Goal: Task Accomplishment & Management: Complete application form

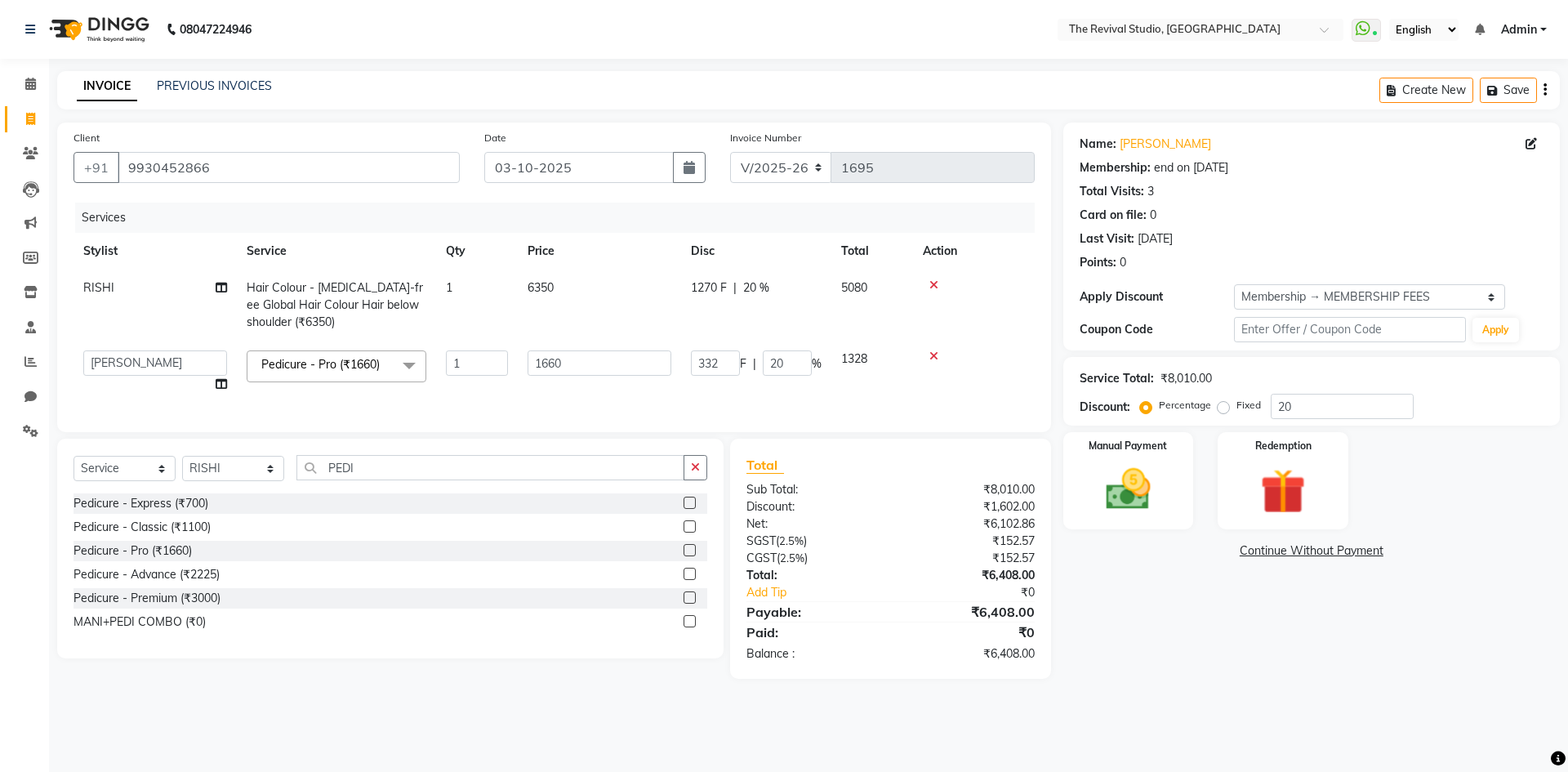
select select "7991"
select select "76738"
select select "service"
select select "76728"
select select "1: Object"
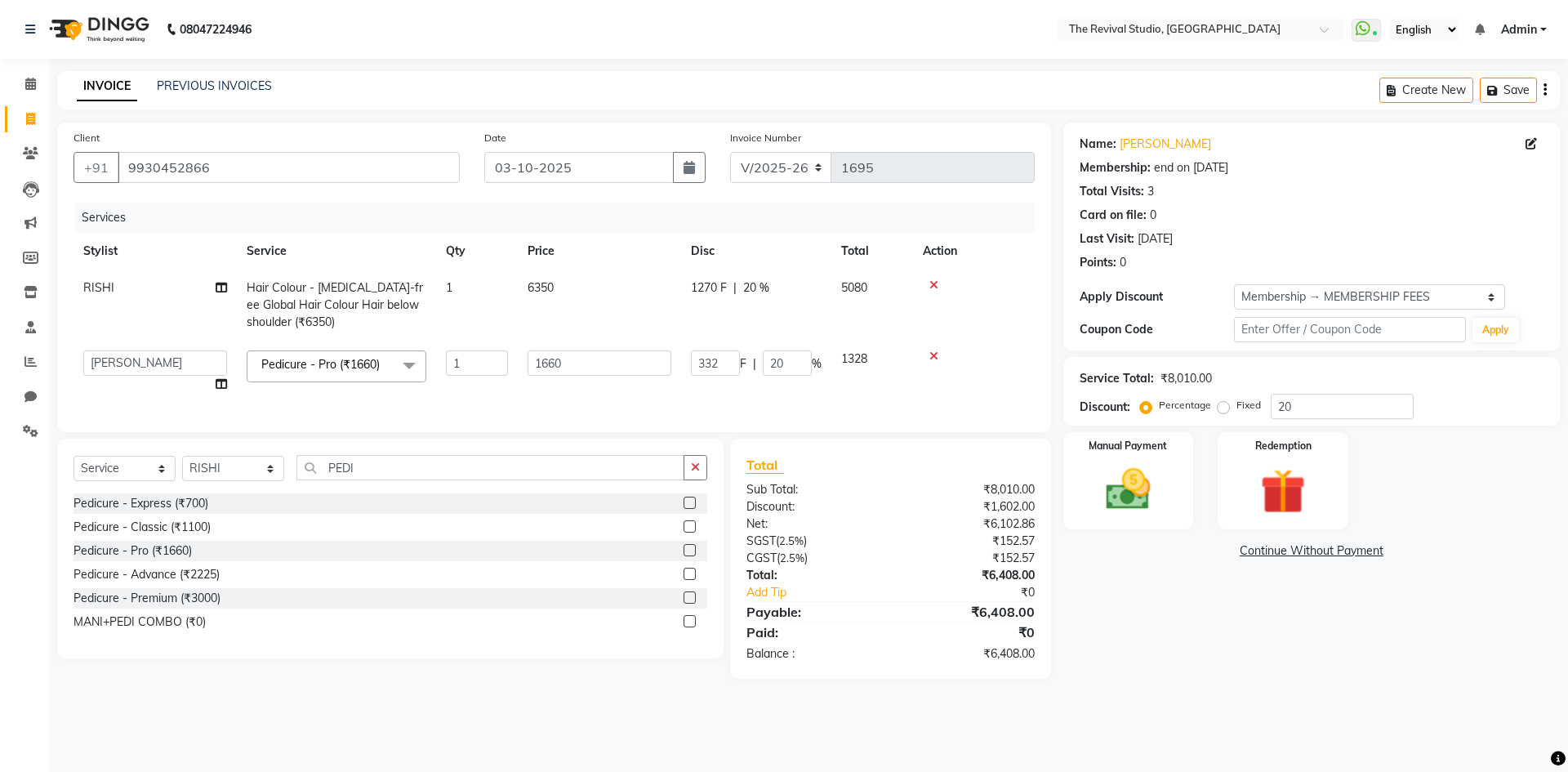
click at [884, 394] on td "1328" at bounding box center [872, 371] width 82 height 62
click at [387, 480] on input "PEDI" at bounding box center [490, 468] width 388 height 26
type input "P"
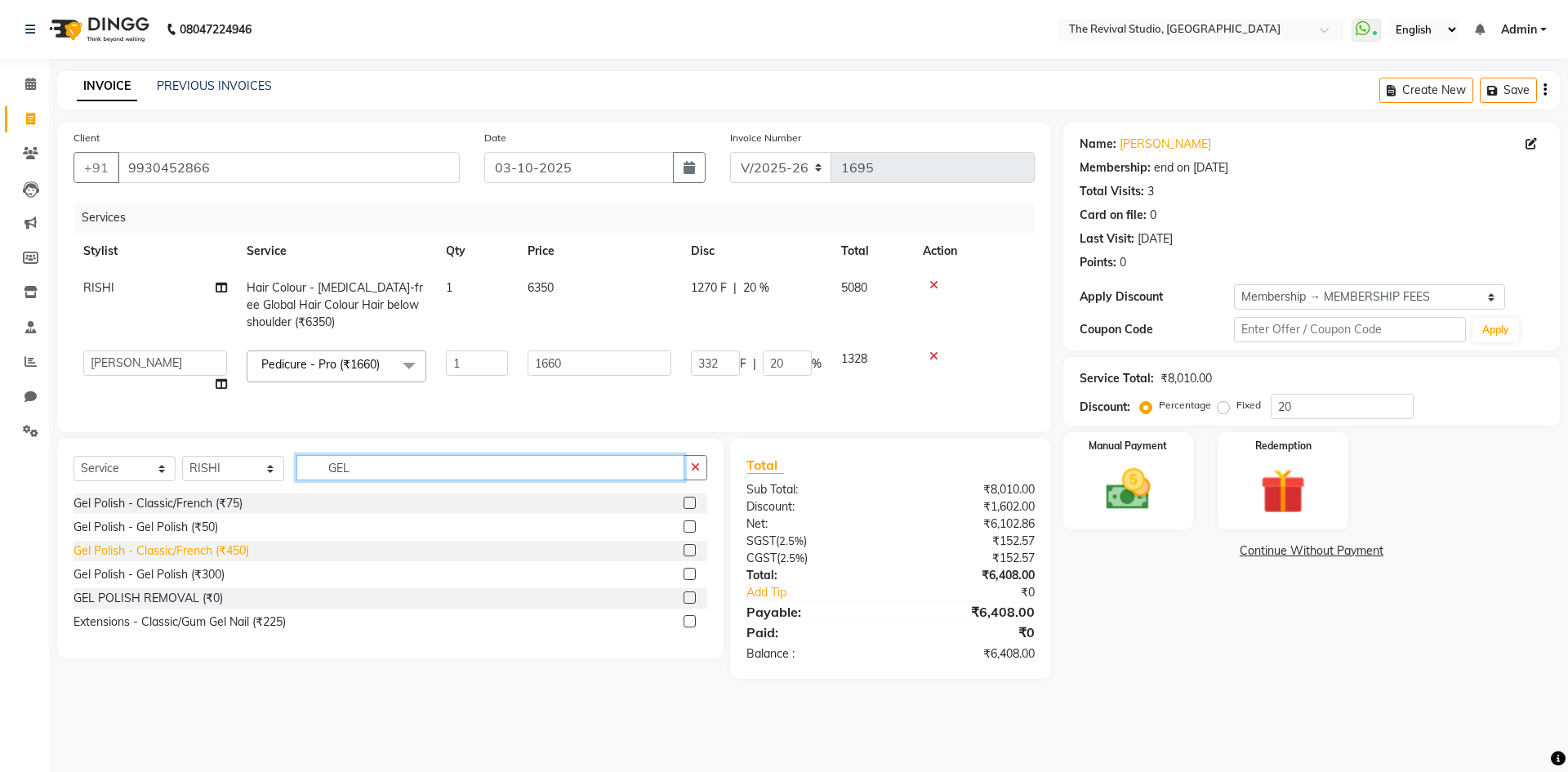
type input "GEL"
click at [209, 560] on div "Gel Polish - Classic/French (₹450)" at bounding box center [161, 551] width 175 height 17
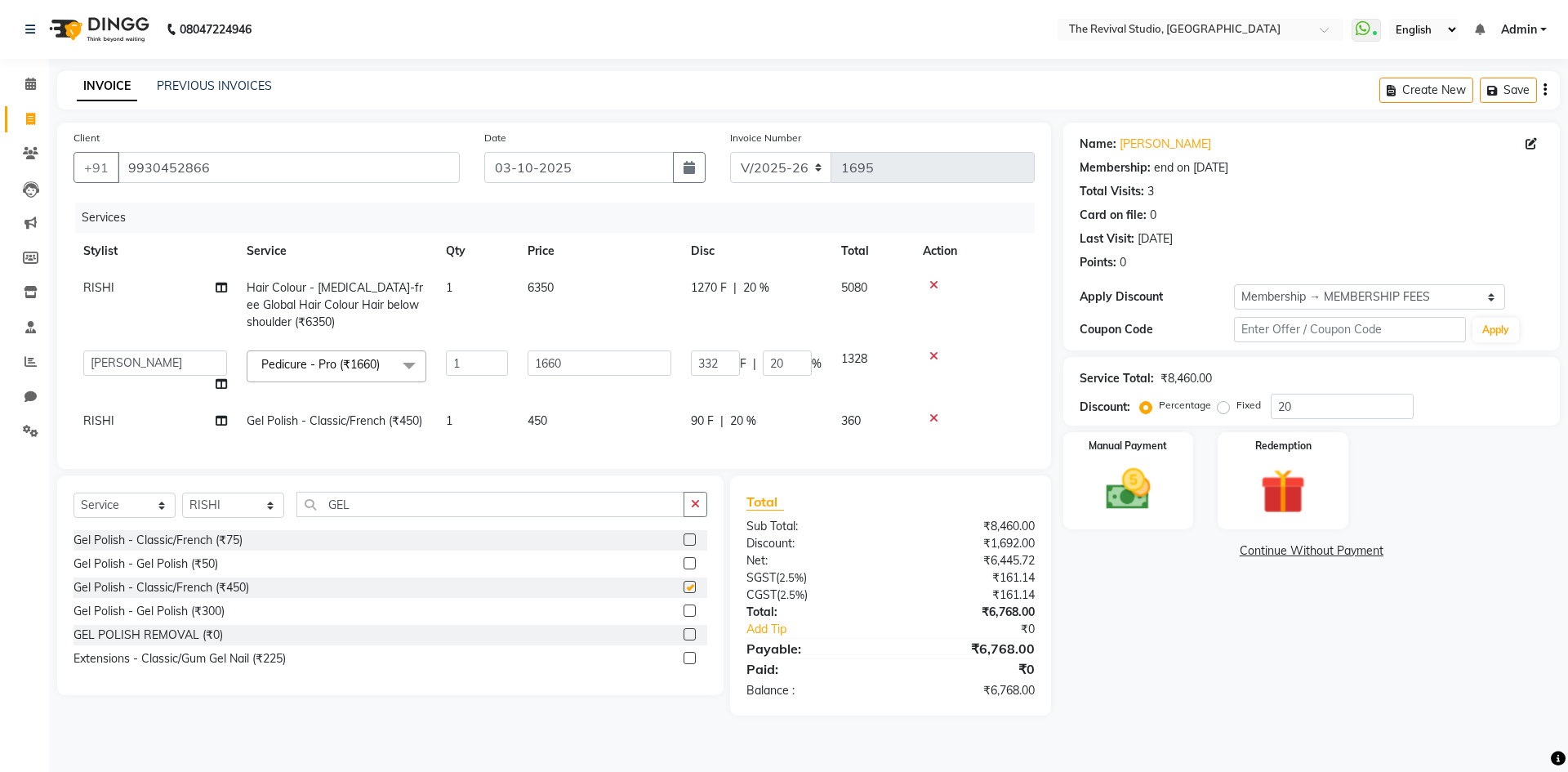
checkbox input "false"
click at [564, 424] on td "450" at bounding box center [599, 421] width 163 height 37
select select "76728"
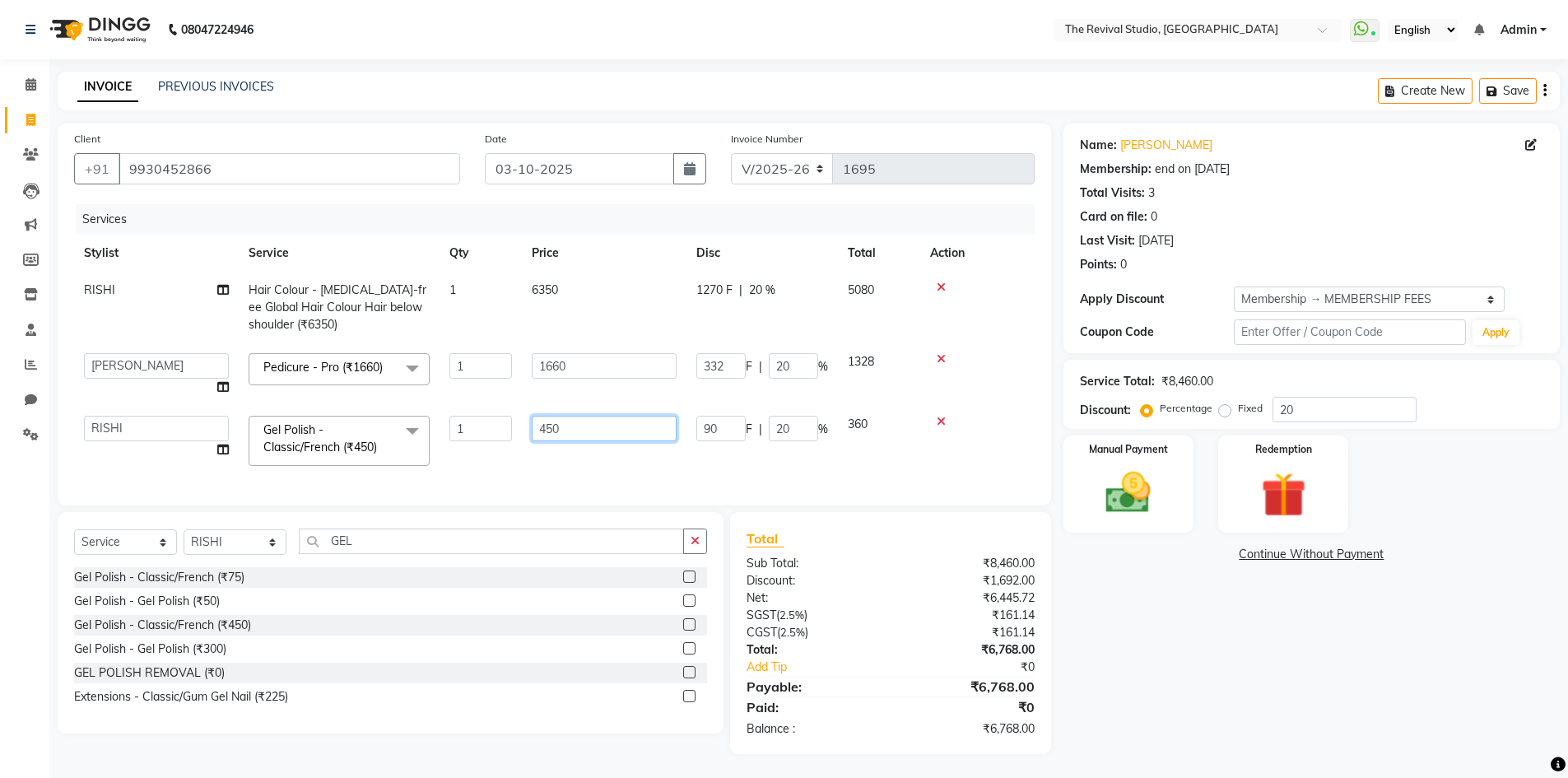
click at [598, 433] on input "450" at bounding box center [605, 428] width 145 height 26
type input "4"
type input "249"
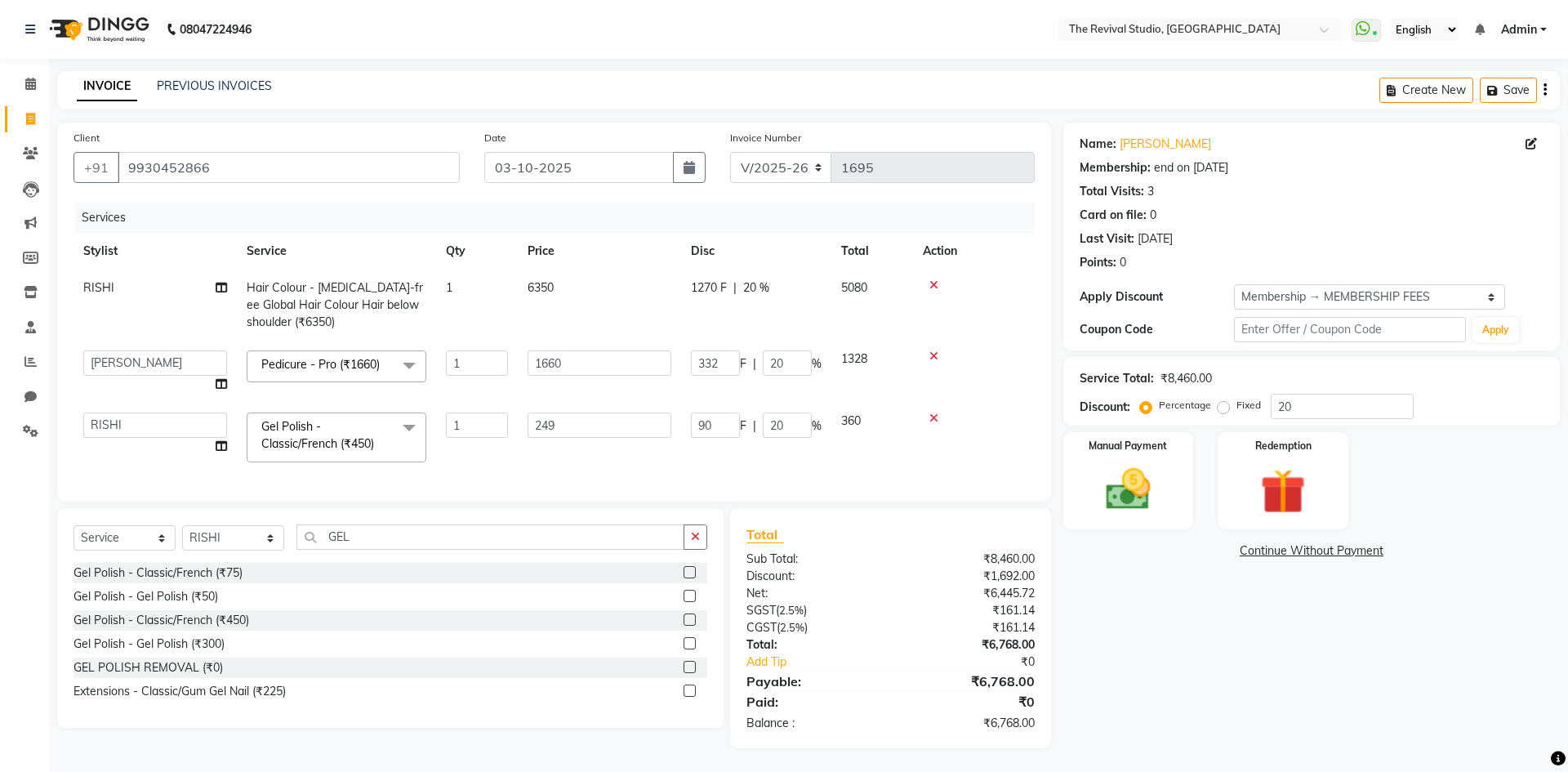
click at [552, 477] on div "Client [PHONE_NUMBER] Date [DATE] Invoice Number V/2025 V/[PHONE_NUMBER] Servic…" at bounding box center [554, 312] width 994 height 379
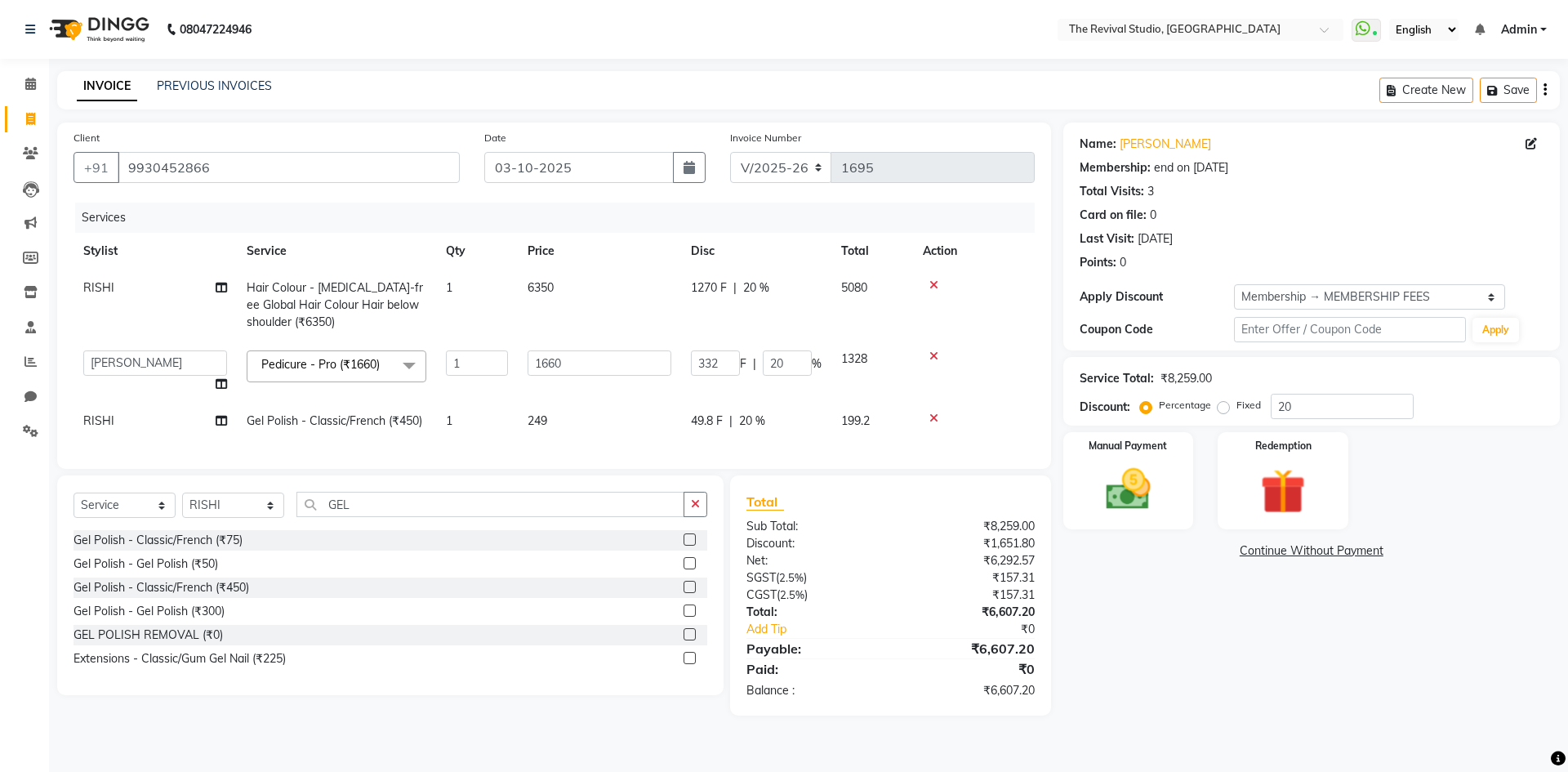
click at [721, 423] on span "49.8 F" at bounding box center [707, 421] width 32 height 17
select select "76728"
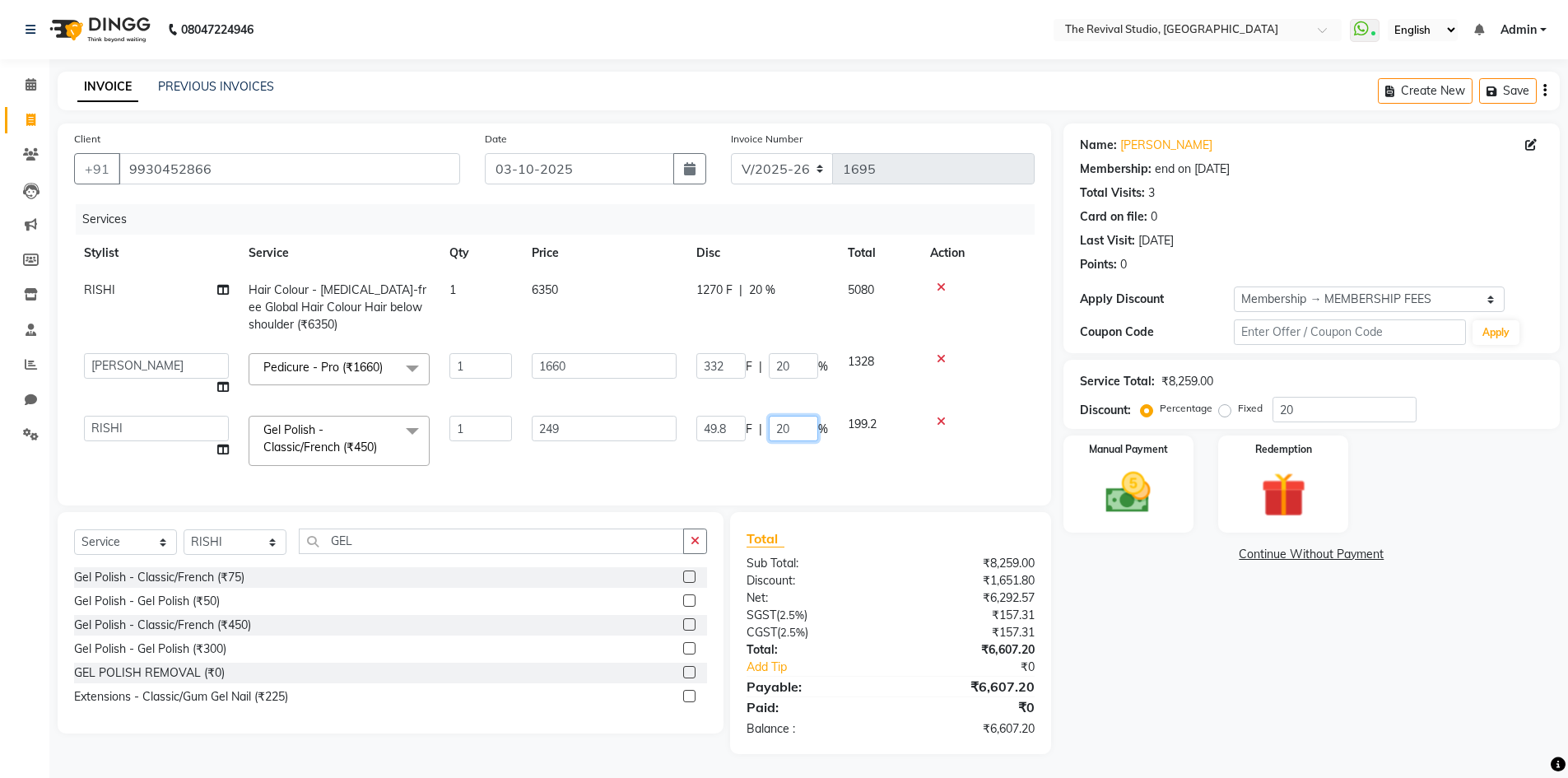
click at [804, 429] on input "20" at bounding box center [794, 428] width 50 height 26
type input "2"
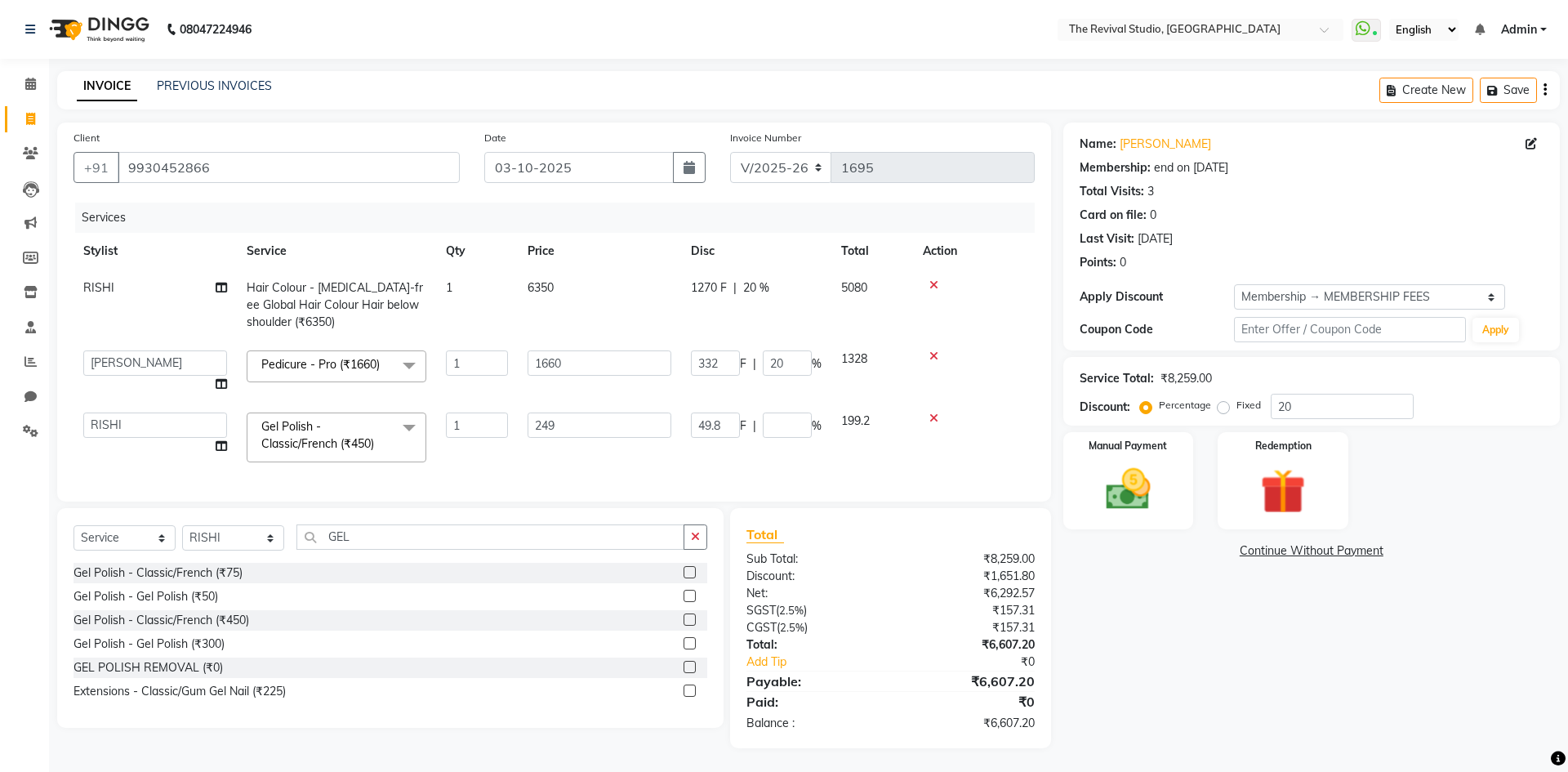
click at [797, 452] on div "Services Stylist Service Qty Price Disc Total Action RISHI Hair Colour - [MEDIC…" at bounding box center [555, 344] width 961 height 283
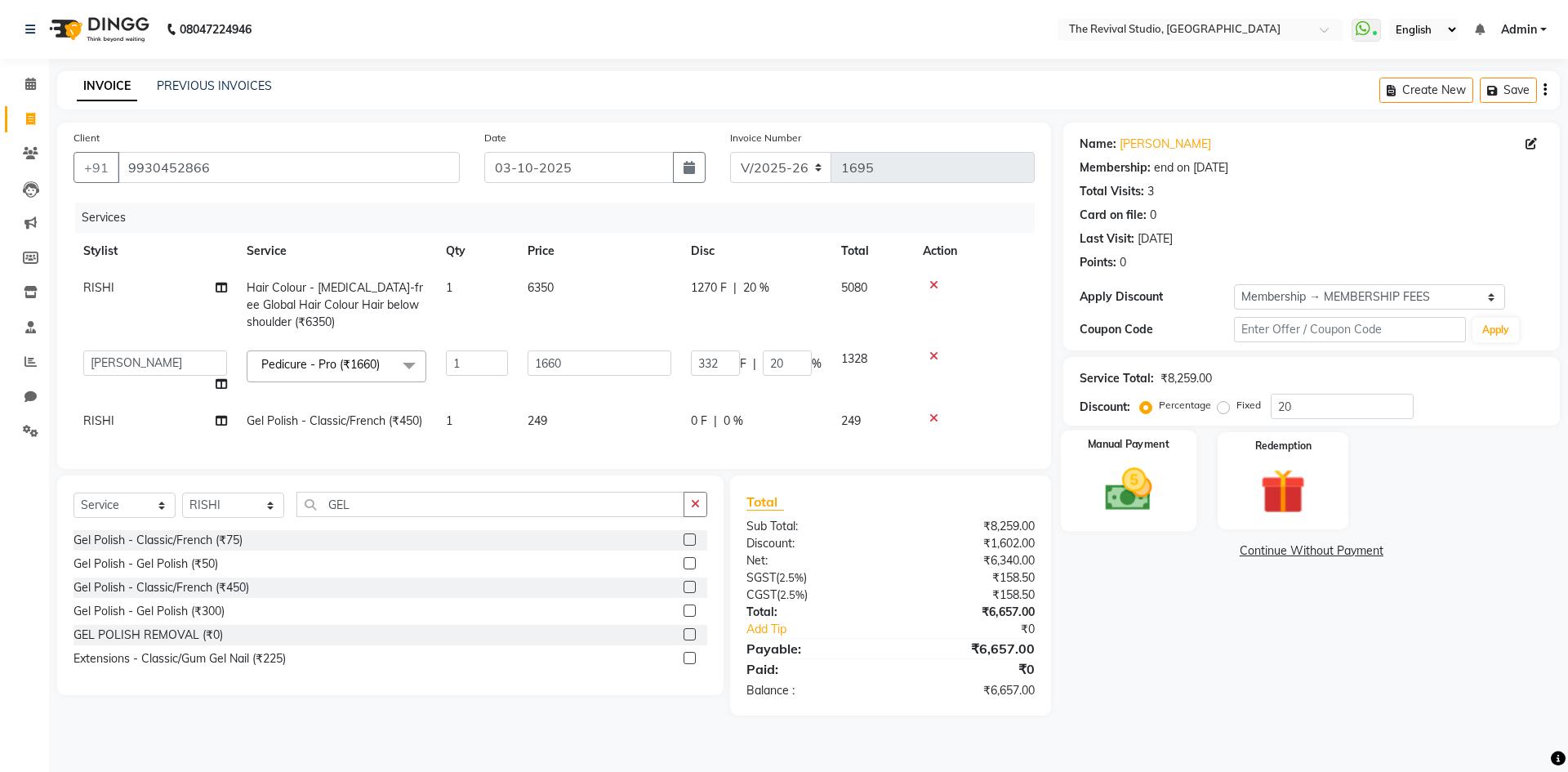
click at [1135, 510] on img at bounding box center [1128, 489] width 76 height 54
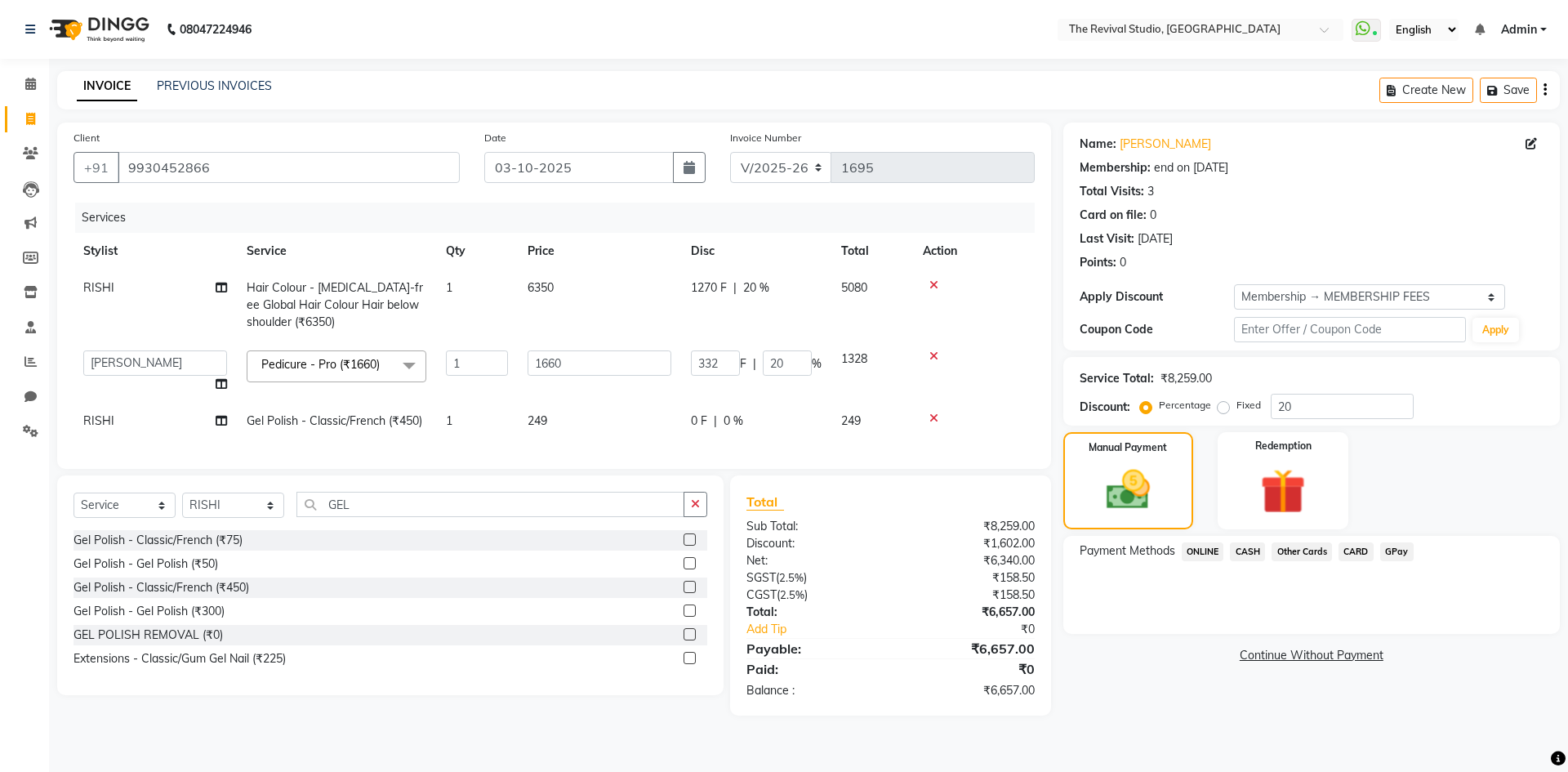
click at [1407, 549] on span "GPay" at bounding box center [1396, 552] width 33 height 19
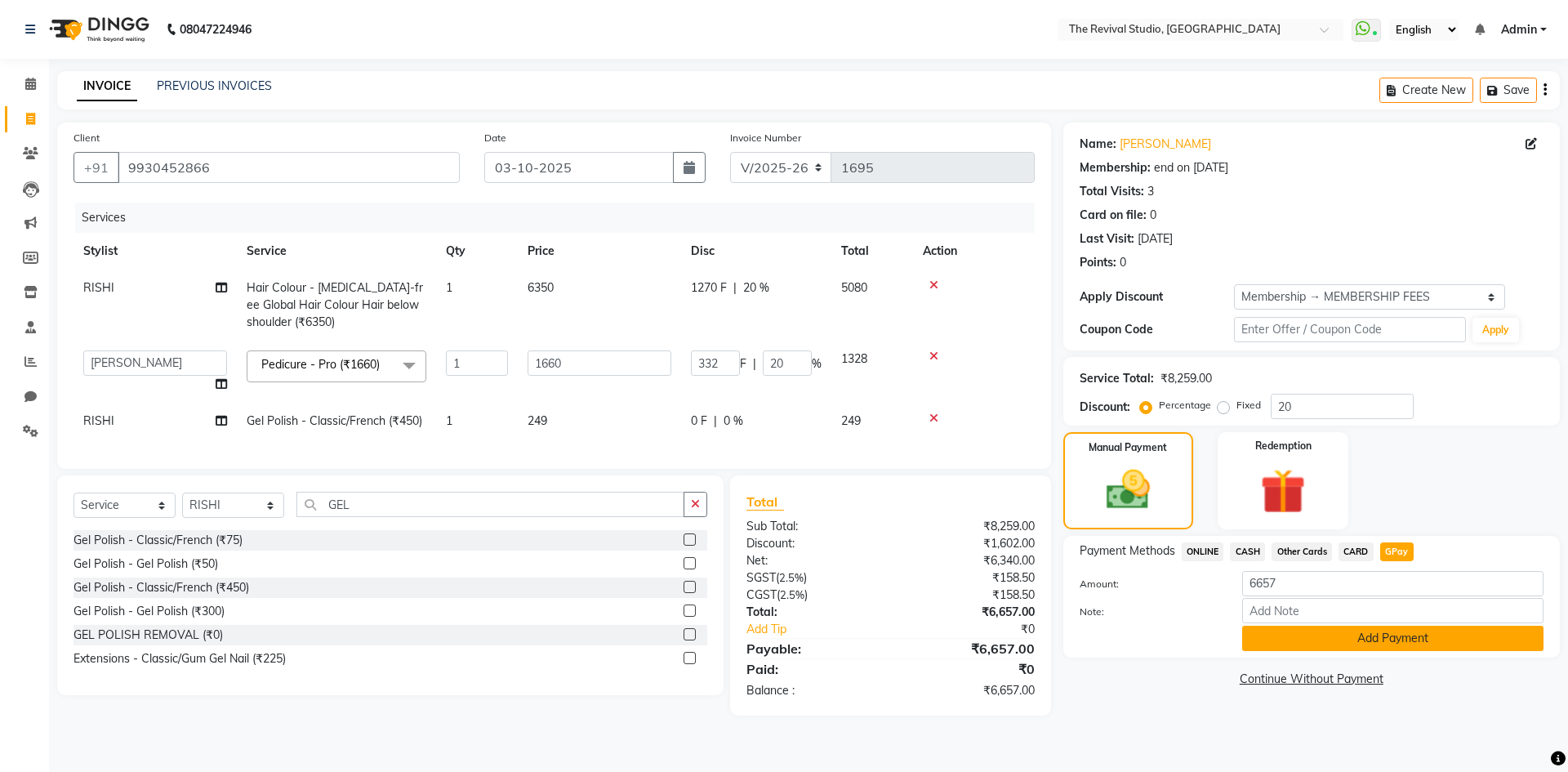
click at [1377, 635] on button "Add Payment" at bounding box center [1394, 638] width 301 height 26
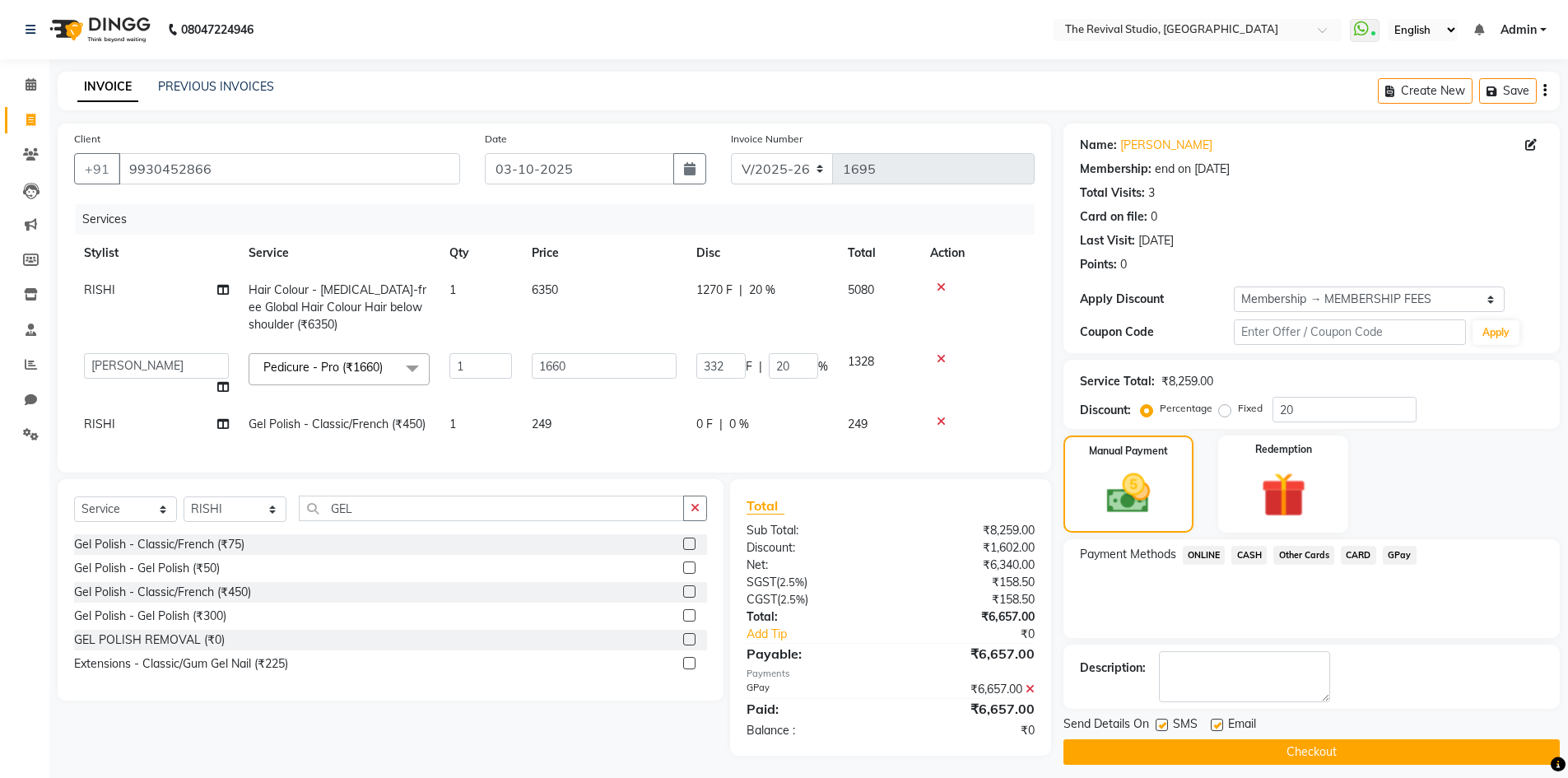
click at [1283, 751] on button "Checkout" at bounding box center [1312, 752] width 497 height 26
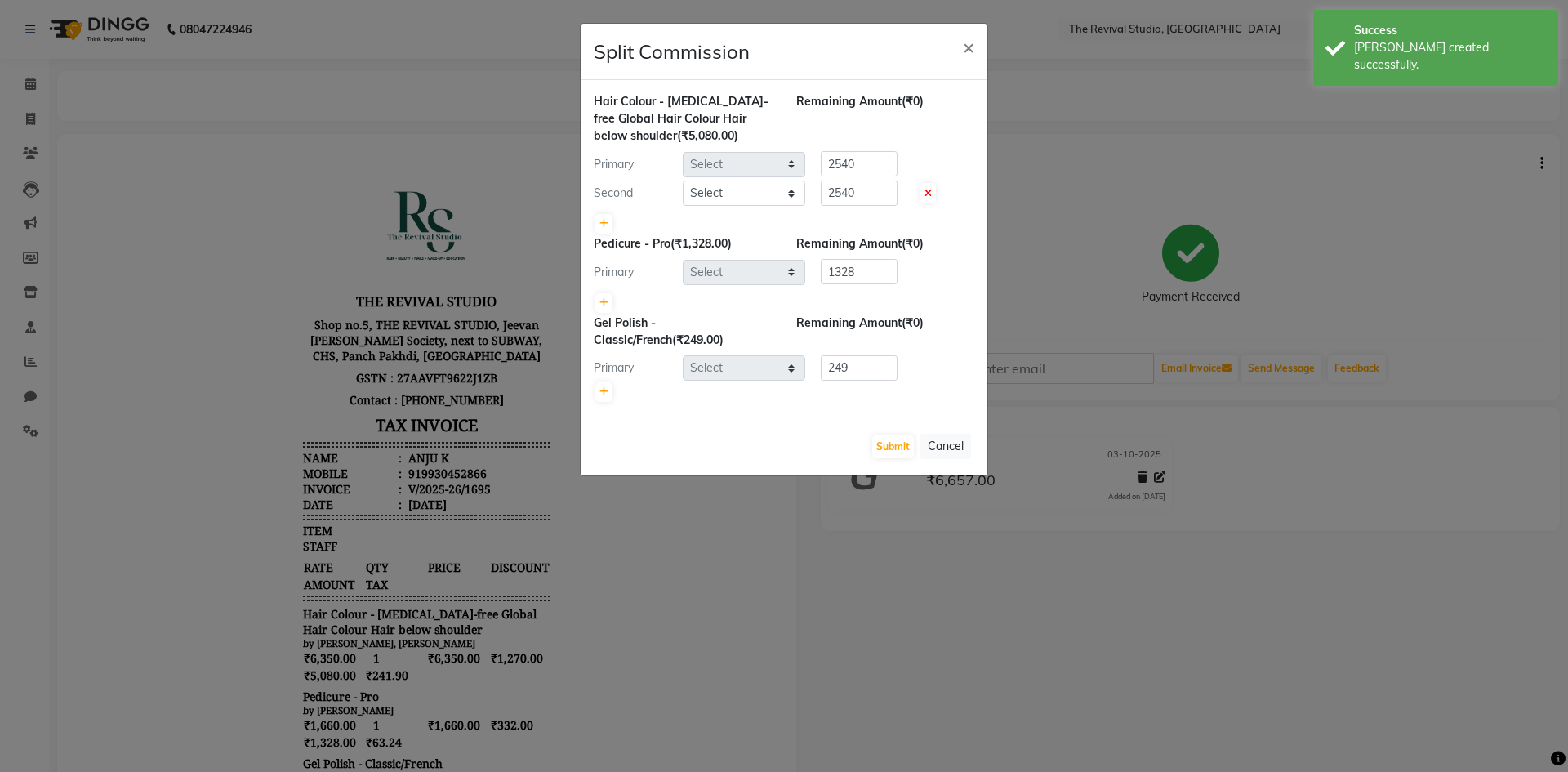
select select "76728"
select select "76730"
select select "76738"
select select "76728"
click at [898, 450] on button "Submit" at bounding box center [893, 447] width 42 height 23
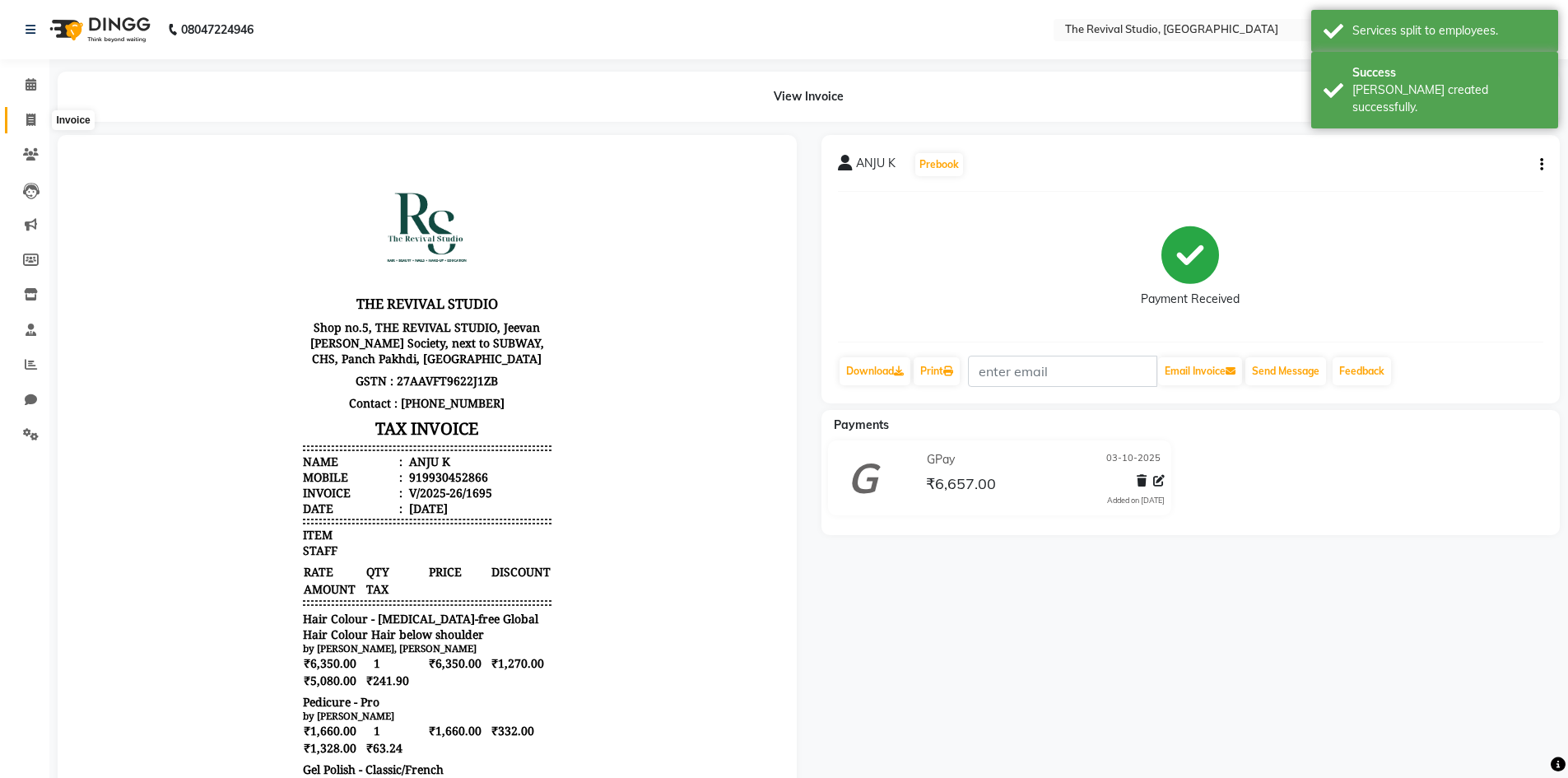
click at [32, 122] on icon at bounding box center [31, 119] width 9 height 12
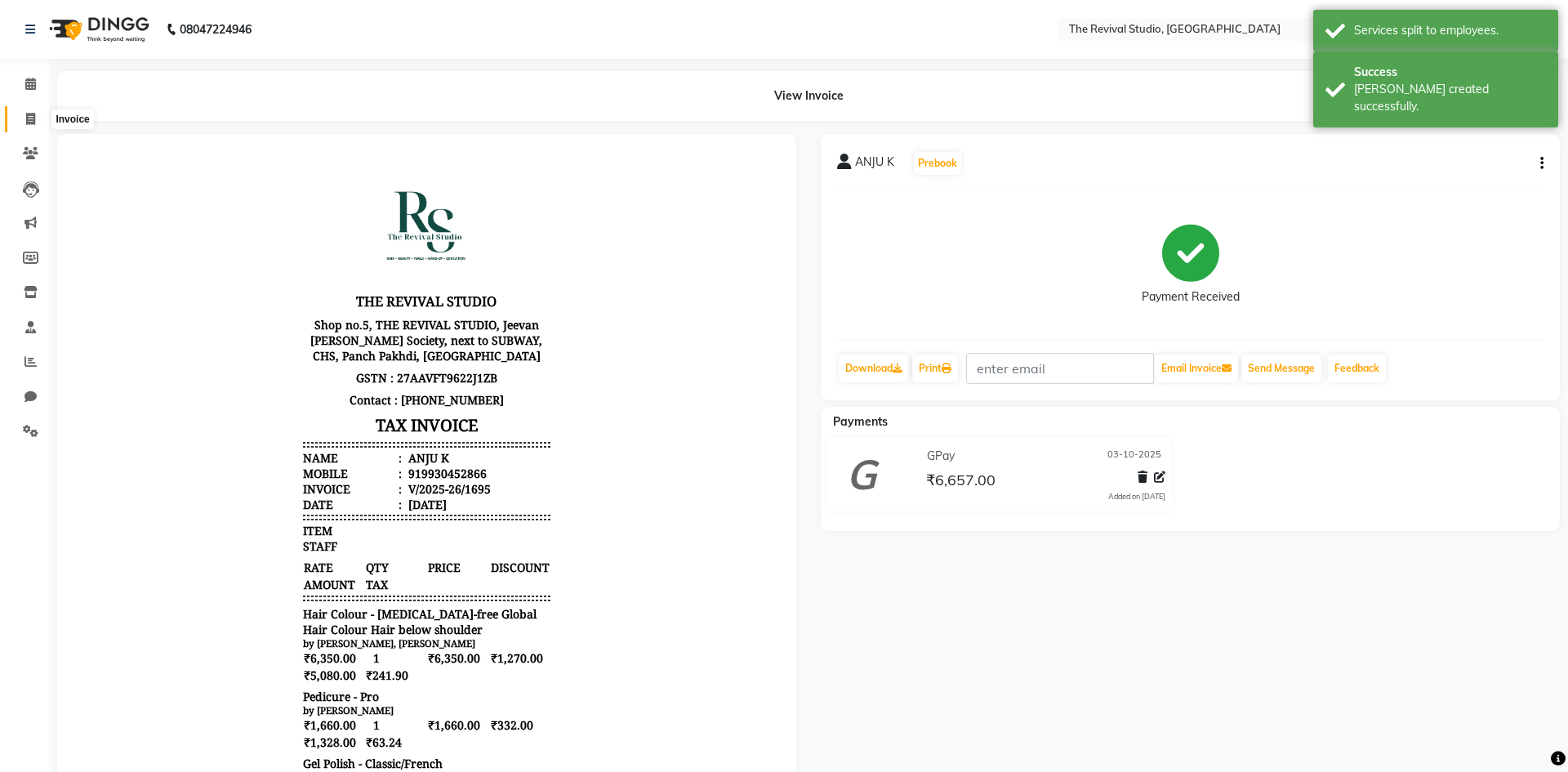
select select "7991"
select select "service"
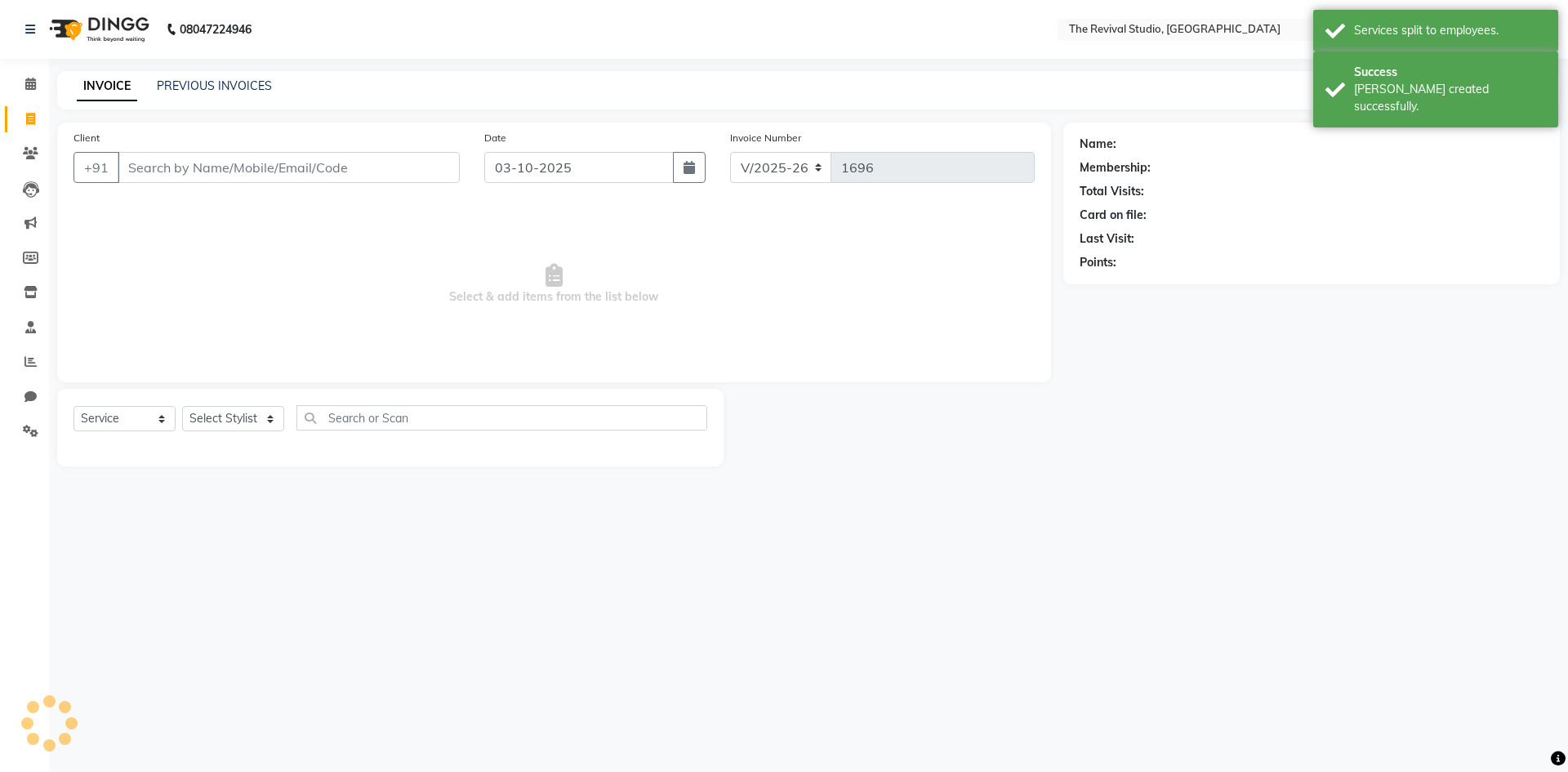
click at [965, 475] on main "INVOICE PREVIOUS INVOICES Create New Save Client +91 Date [DATE] Invoice Number…" at bounding box center [809, 281] width 1520 height 420
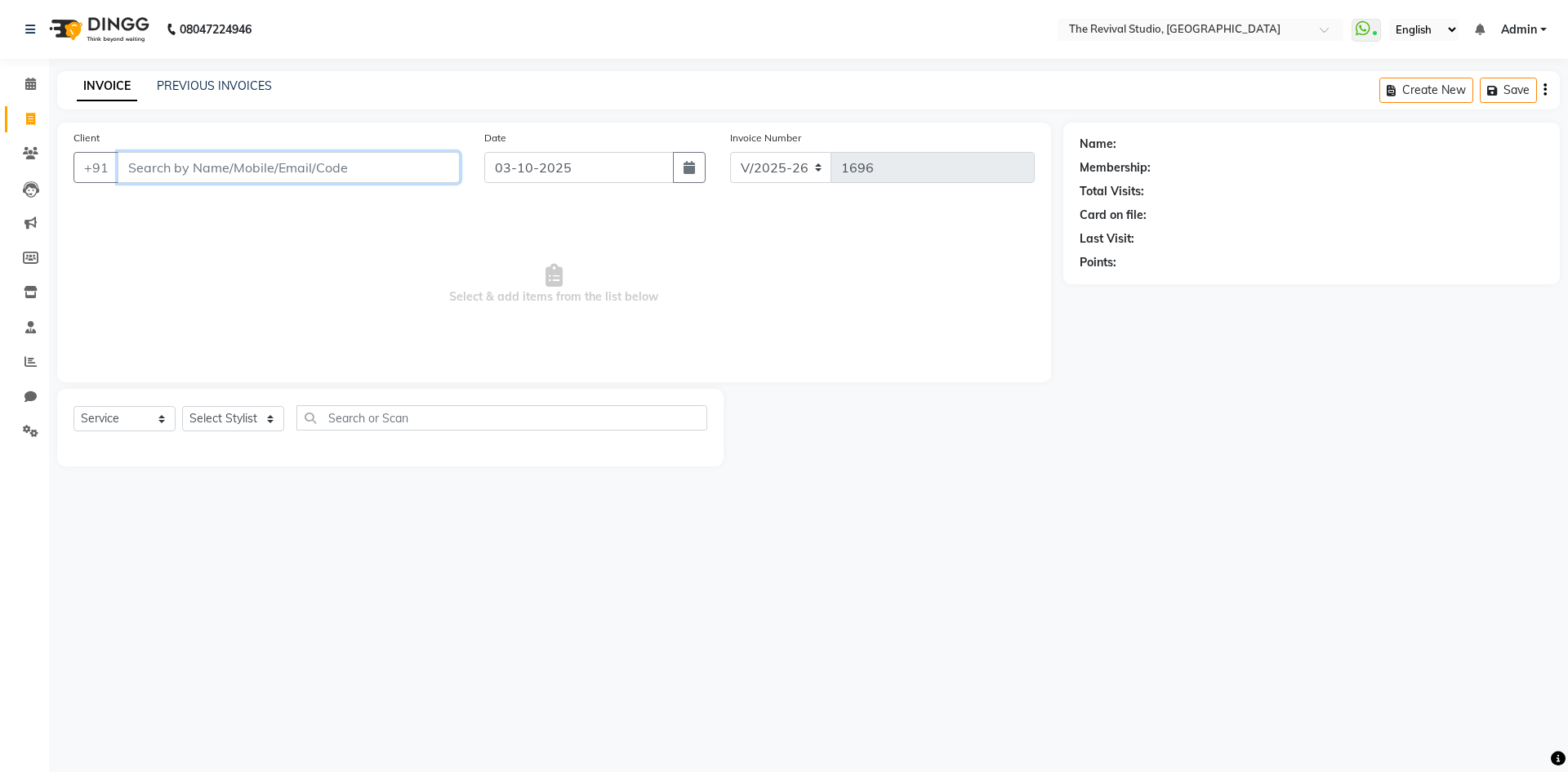
click at [385, 174] on input "Client" at bounding box center [288, 167] width 342 height 31
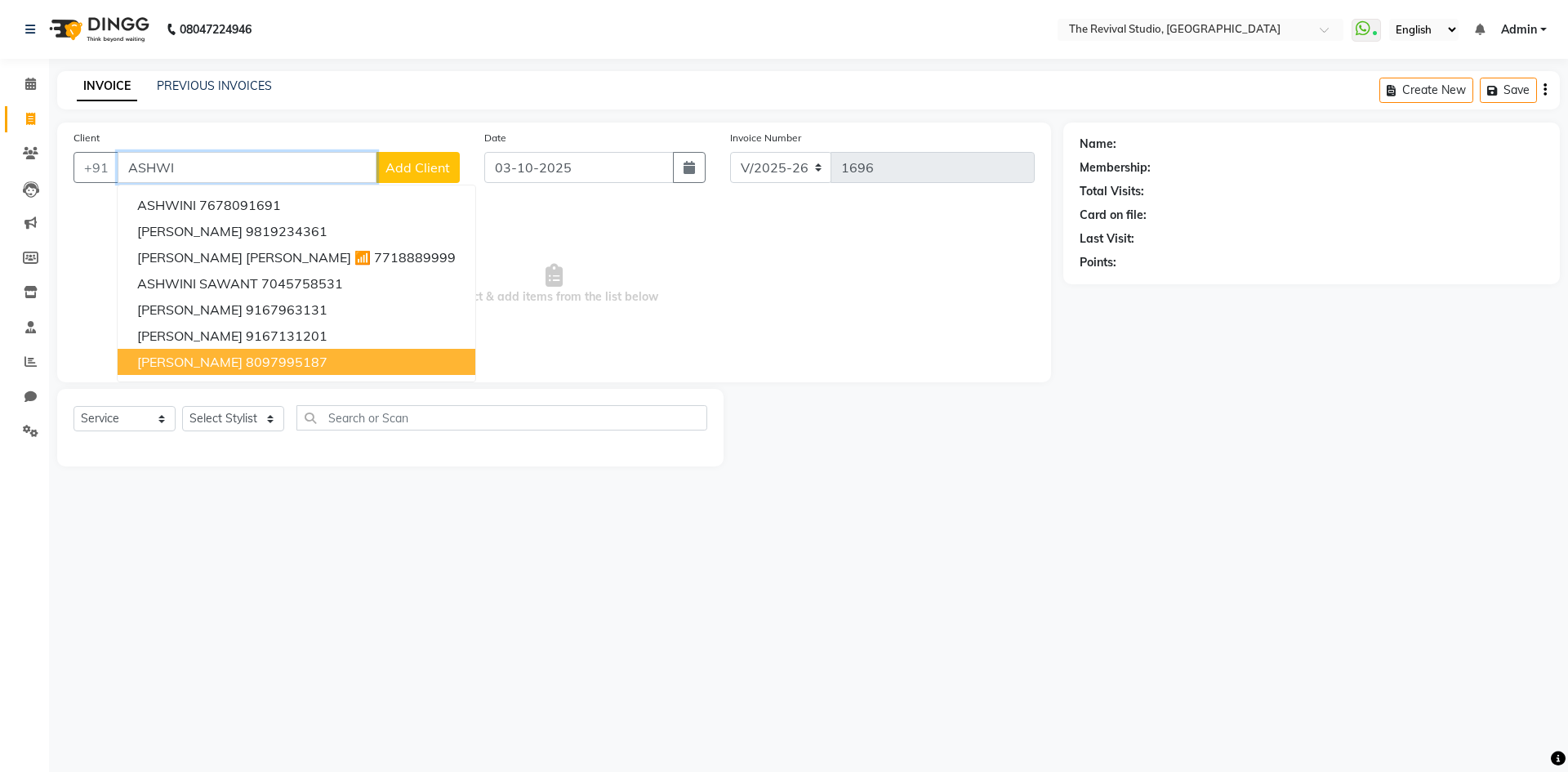
click at [212, 367] on span "[PERSON_NAME]" at bounding box center [190, 361] width 105 height 16
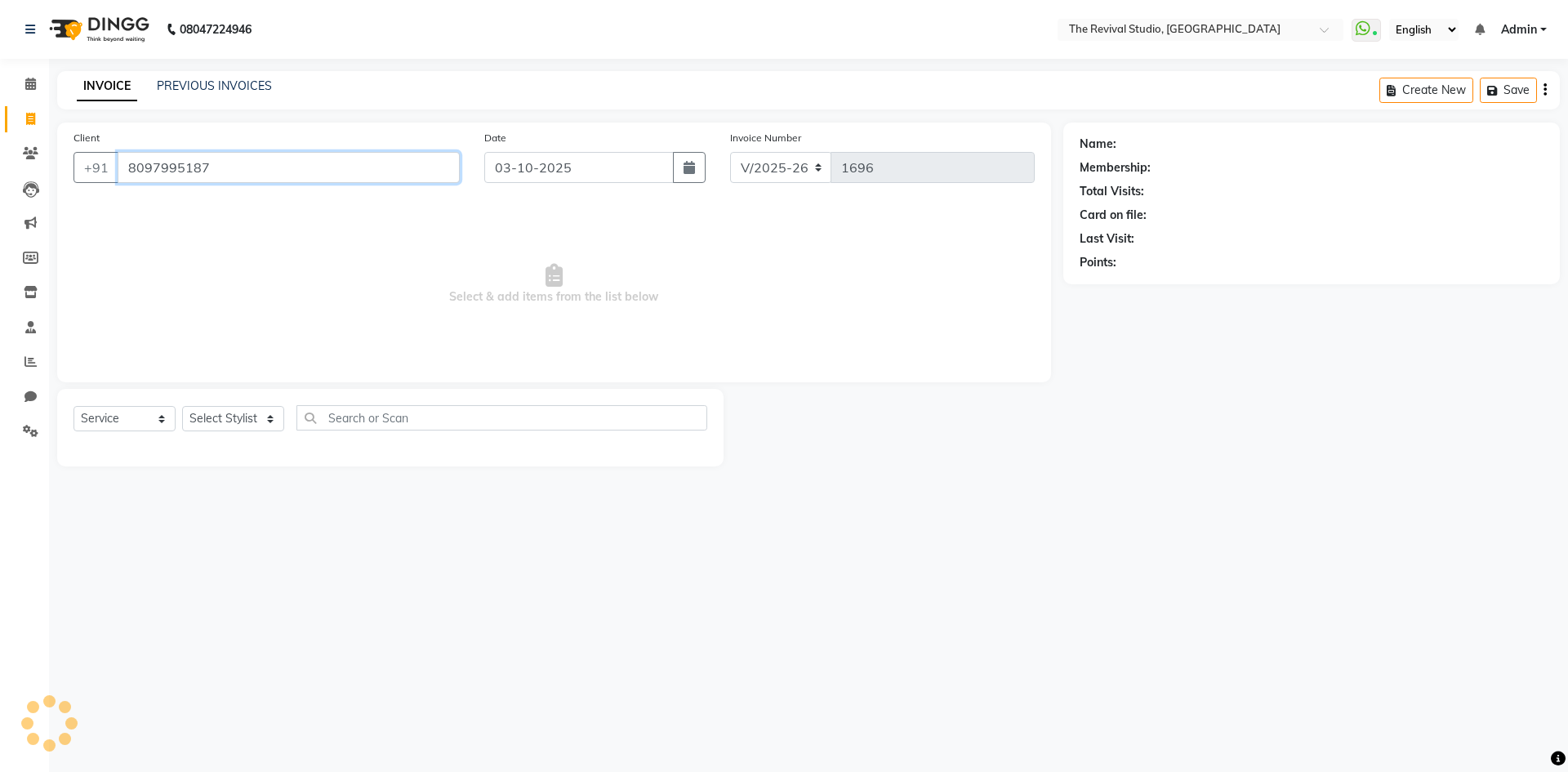
type input "8097995187"
select select "1: Object"
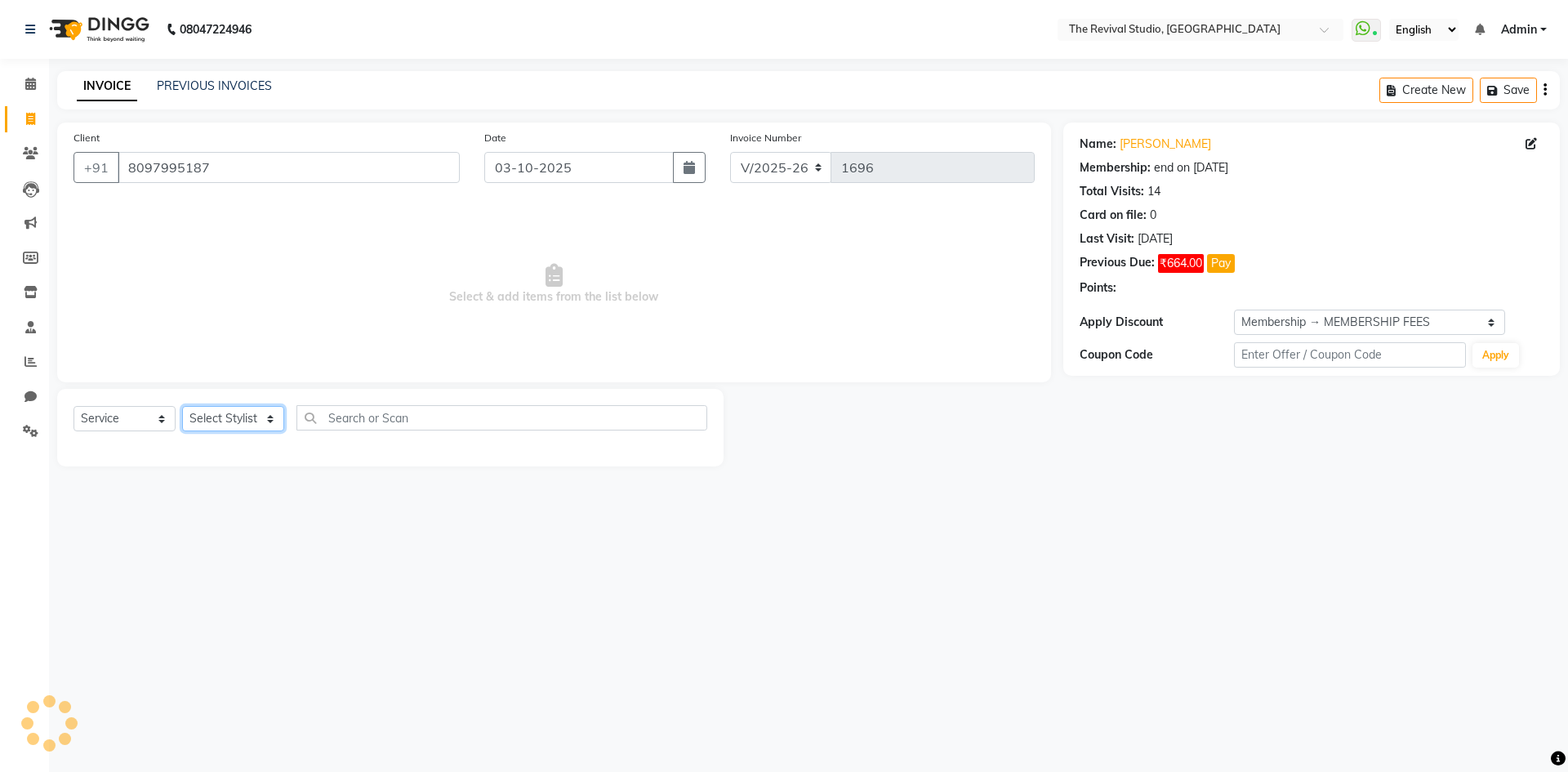
click at [266, 420] on select "Select Stylist BHARTI [PERSON_NAME] Dingg GAYATRI [PERSON_NAME] [PERSON_NAME] R…" at bounding box center [233, 418] width 102 height 26
select select "76730"
click at [182, 406] on select "Select Stylist BHARTI [PERSON_NAME] Dingg GAYATRI [PERSON_NAME] [PERSON_NAME] R…" at bounding box center [233, 418] width 102 height 26
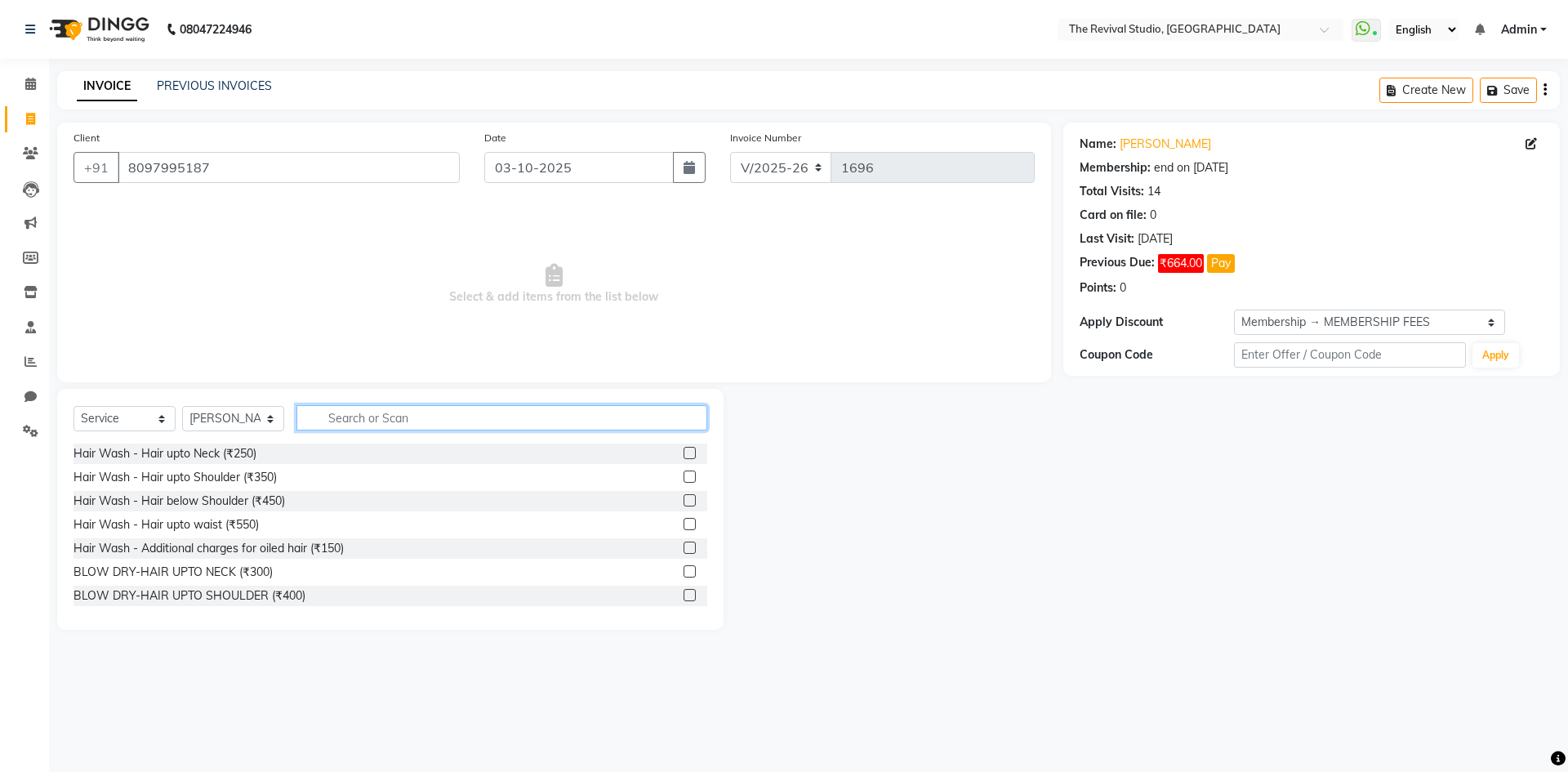
click at [371, 422] on input "text" at bounding box center [501, 417] width 410 height 26
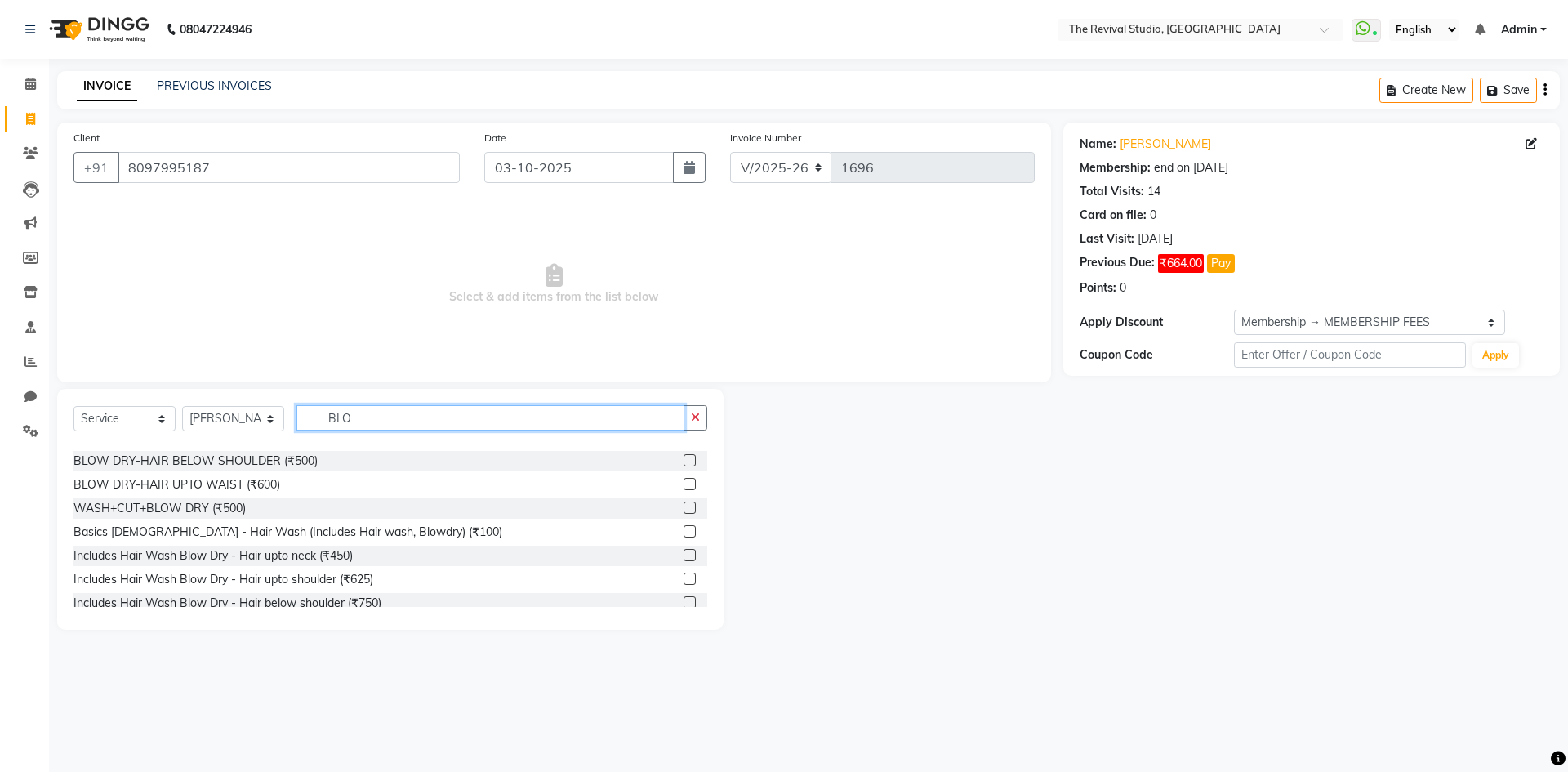
scroll to position [74, 0]
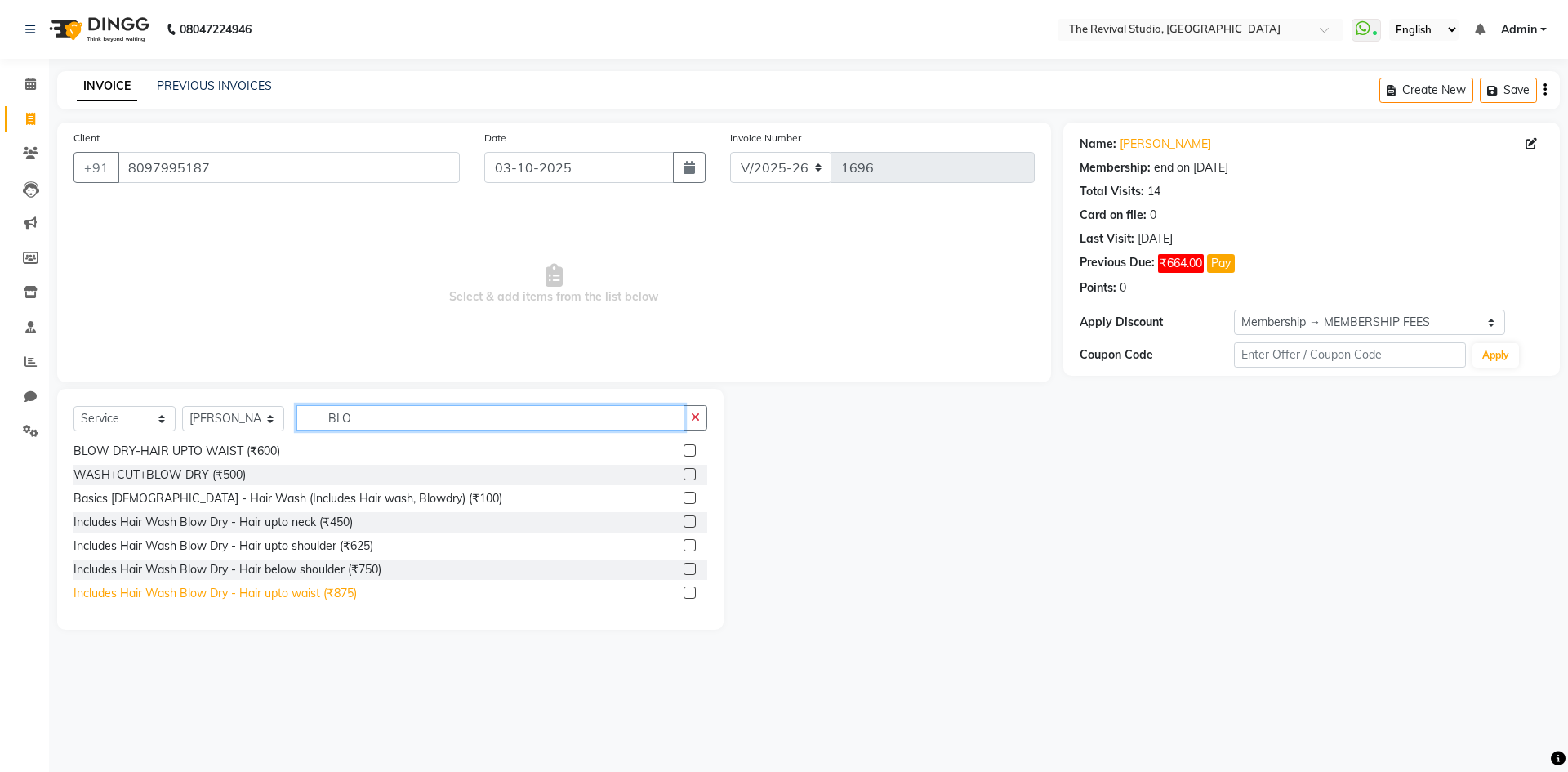
type input "BLO"
click at [314, 597] on div "Includes Hair Wash Blow Dry - Hair upto waist (₹875)" at bounding box center [215, 594] width 283 height 17
checkbox input "false"
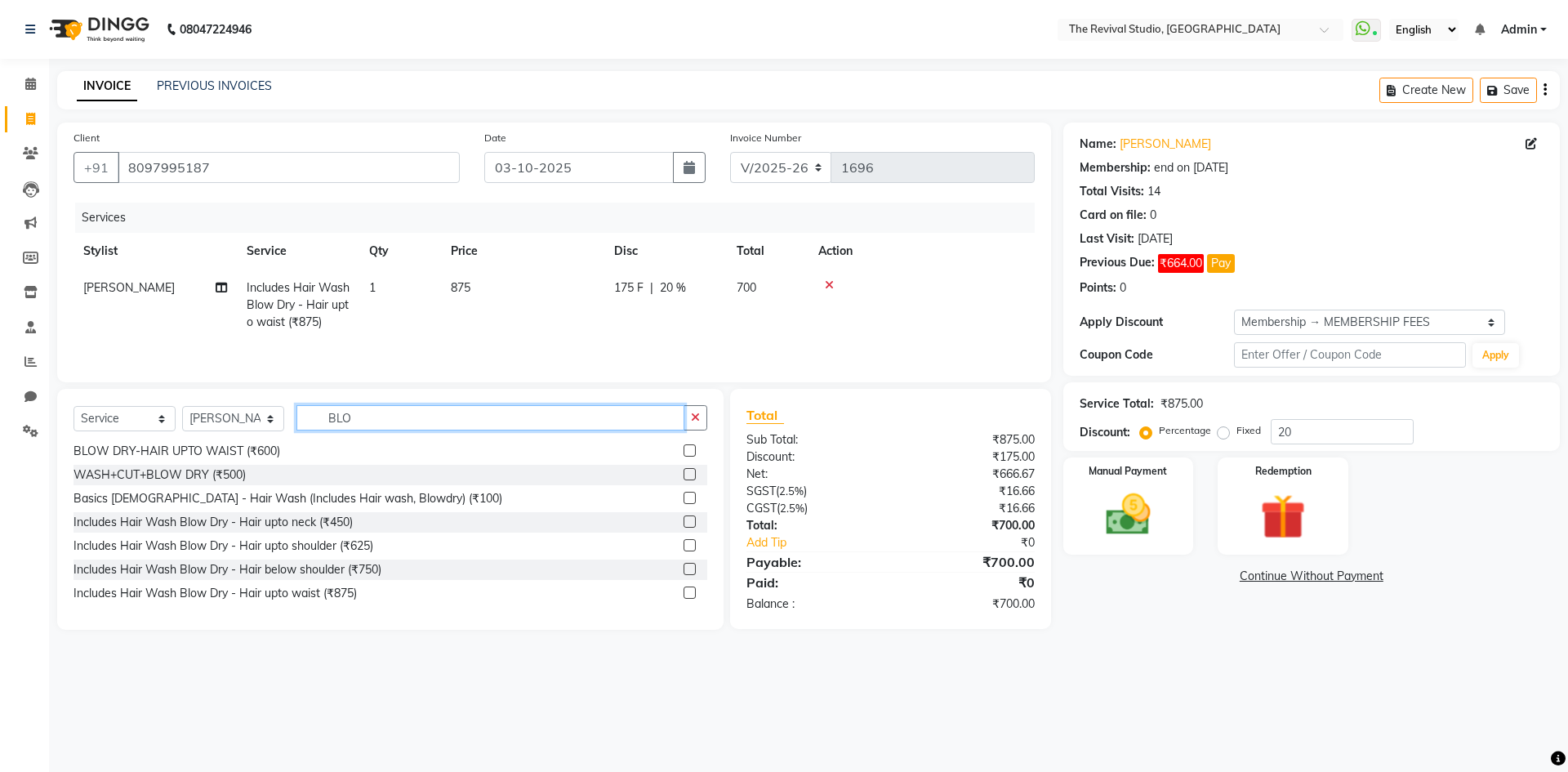
click at [392, 417] on input "BLO" at bounding box center [490, 417] width 388 height 26
type input "B"
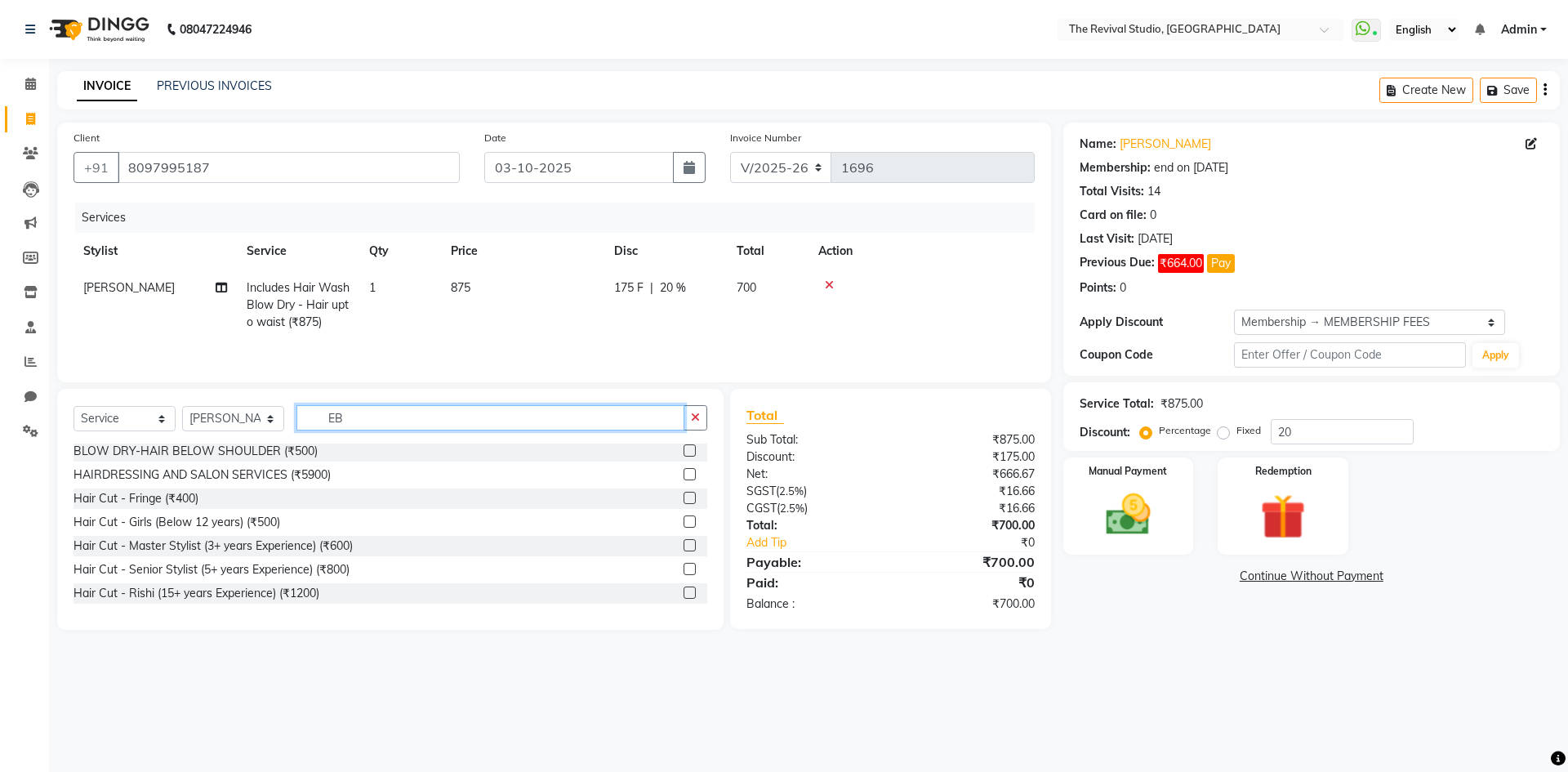
scroll to position [0, 0]
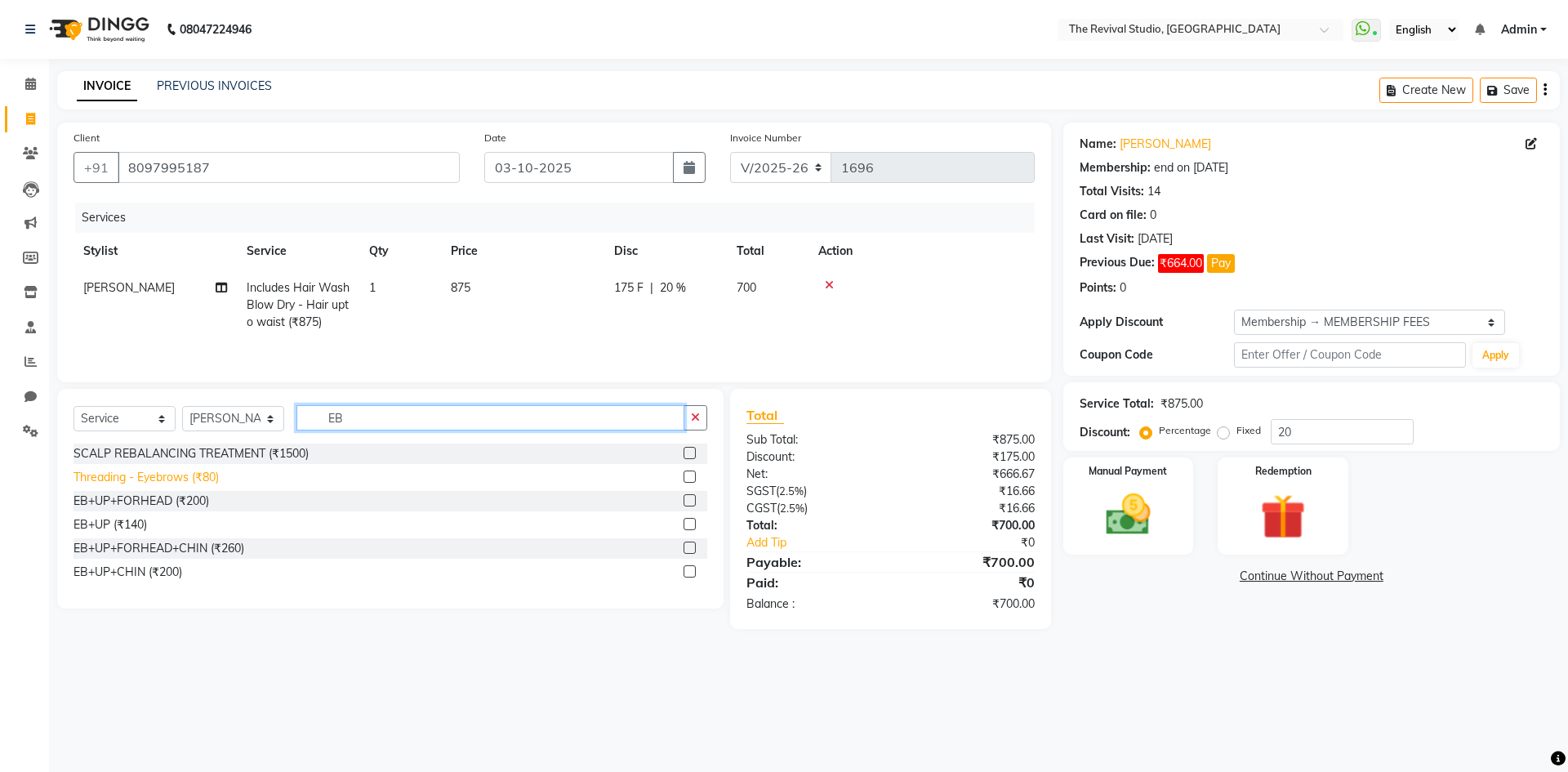
type input "EB"
click at [180, 480] on div "Threading - Eyebrows (₹80)" at bounding box center [146, 478] width 145 height 17
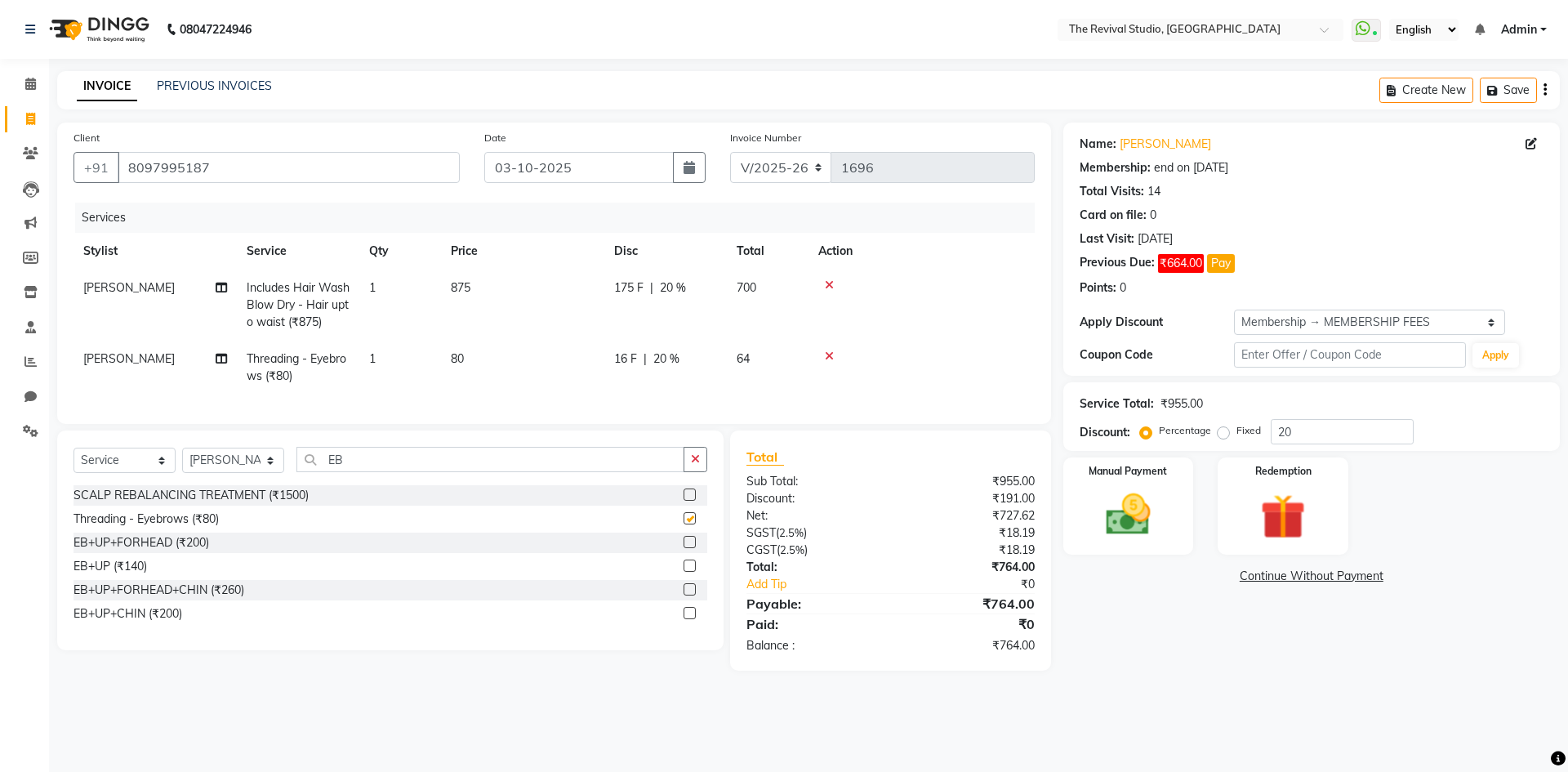
checkbox input "false"
click at [355, 472] on input "EB" at bounding box center [490, 459] width 388 height 26
type input "E"
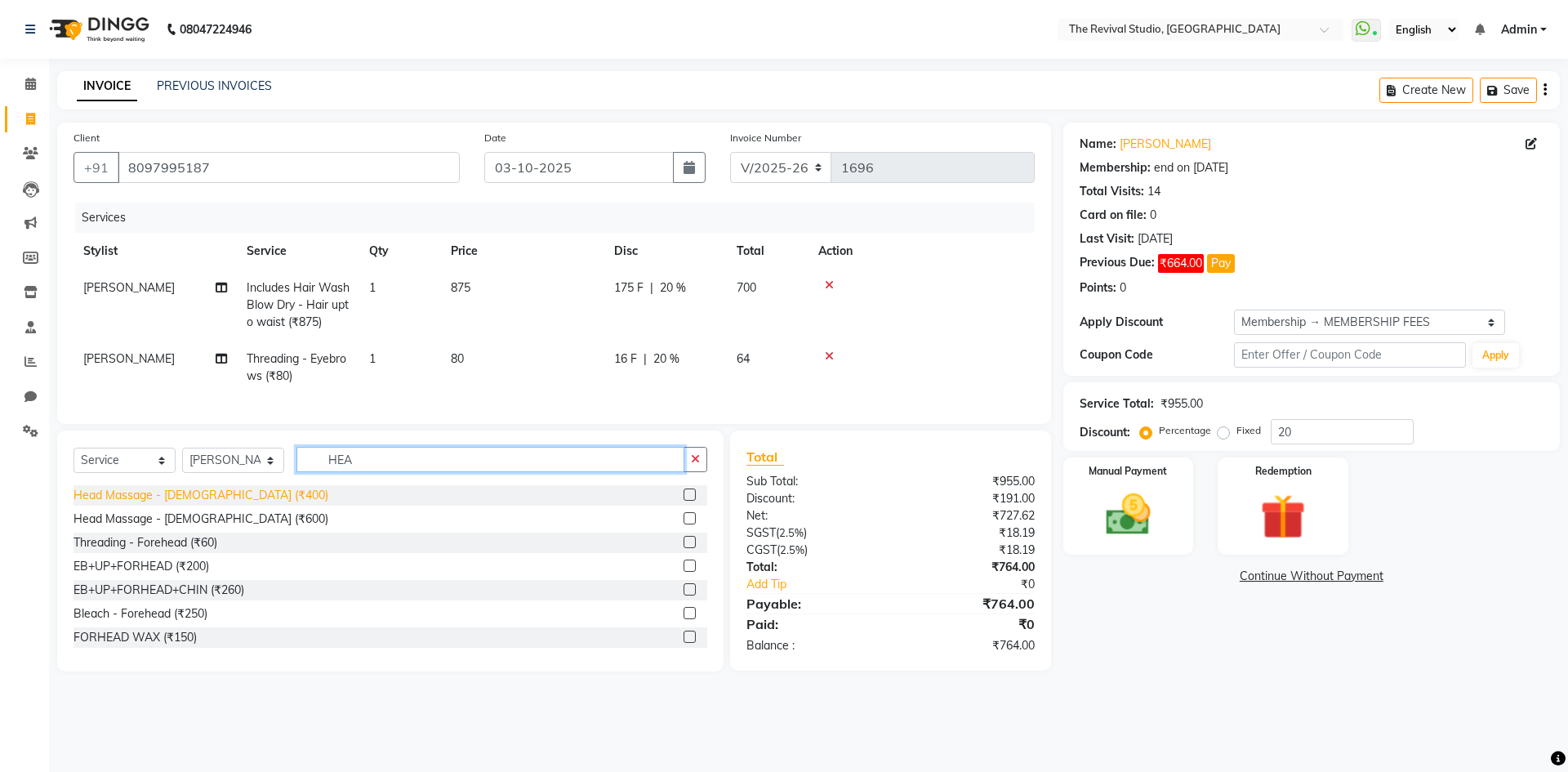
type input "HEA"
click at [209, 505] on div "Head Massage - [DEMOGRAPHIC_DATA] (₹400)" at bounding box center [201, 496] width 255 height 17
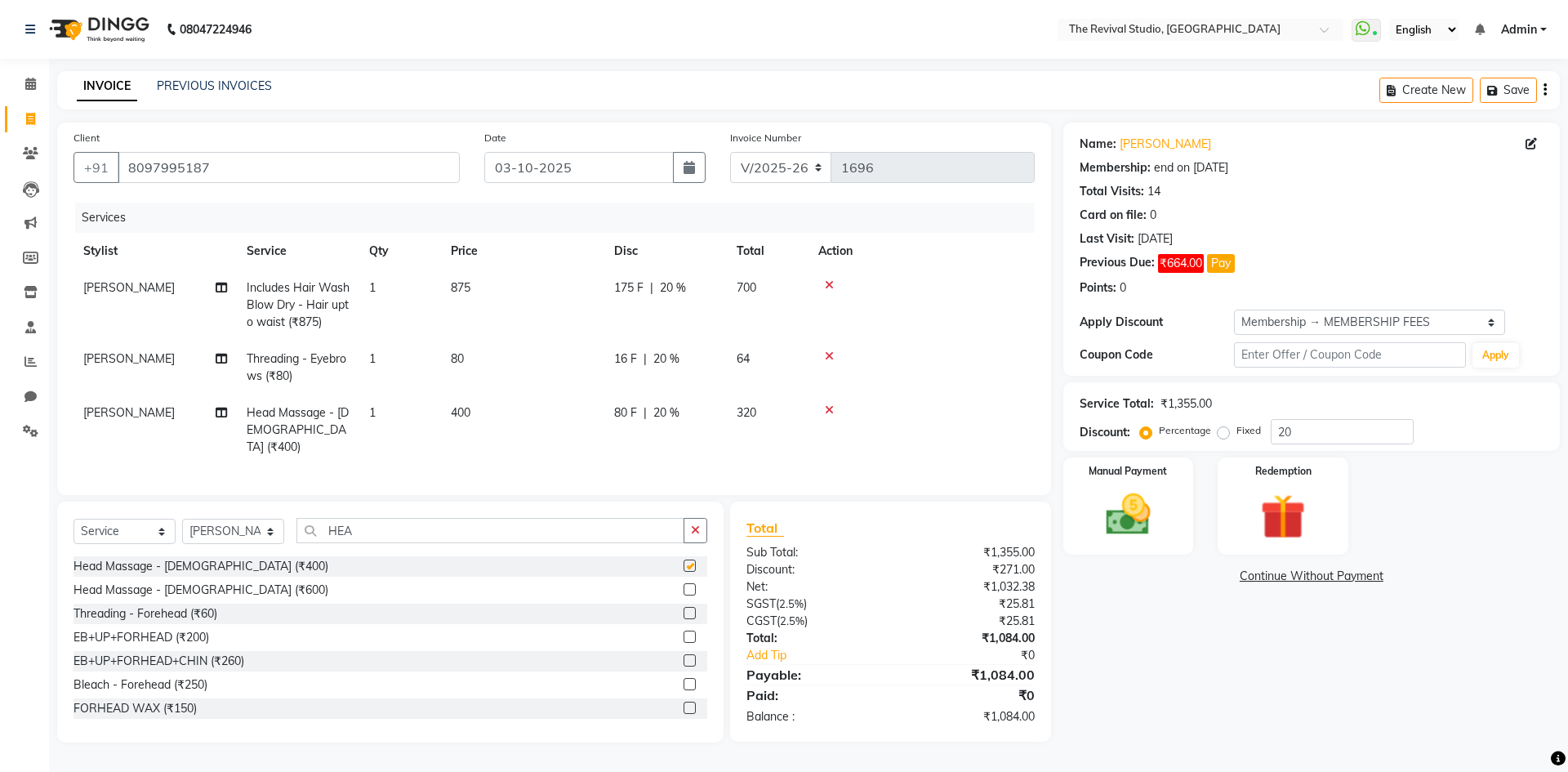
checkbox input "false"
click at [139, 408] on span "[PERSON_NAME]" at bounding box center [129, 413] width 92 height 15
select select "76730"
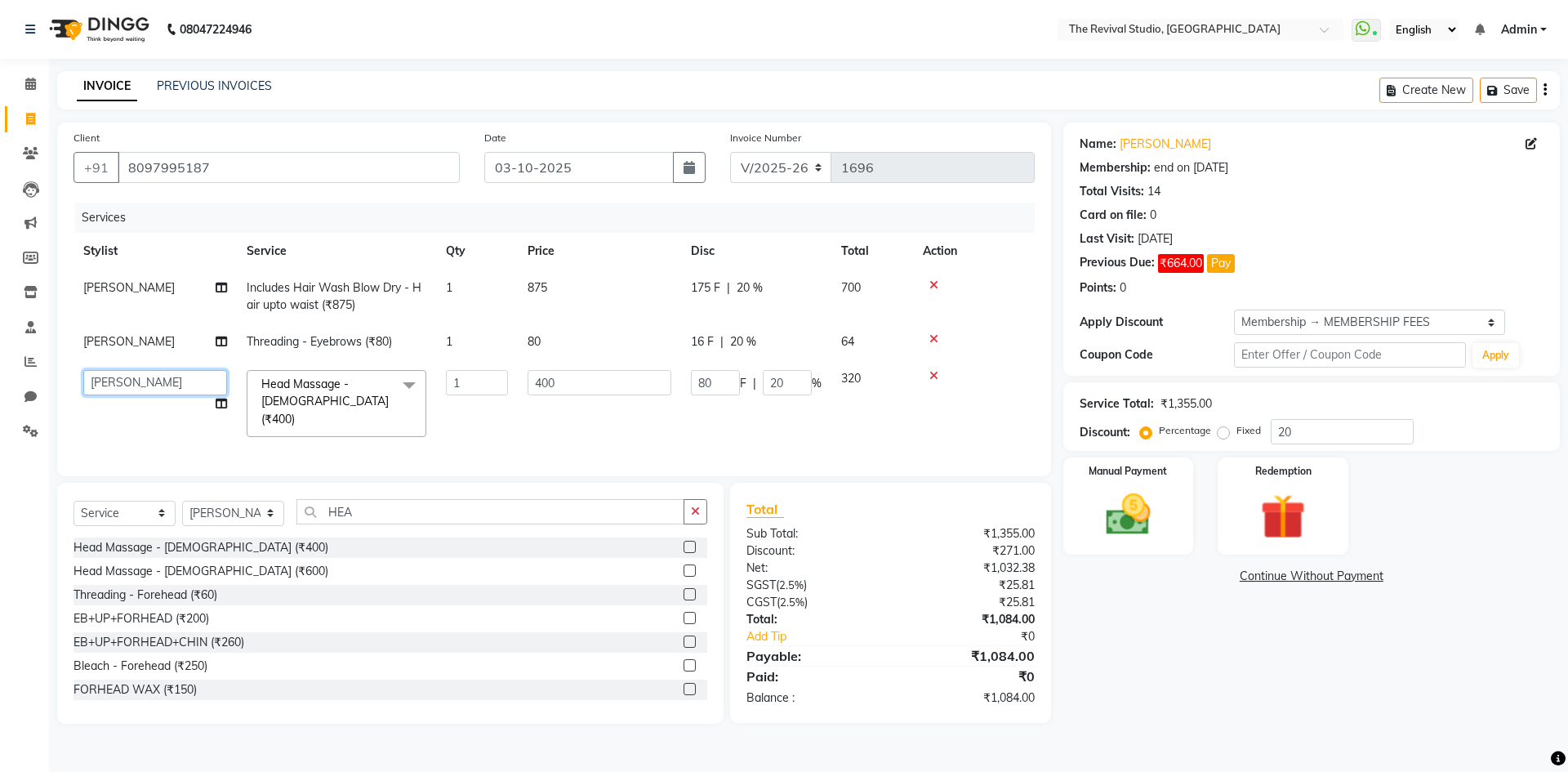
click at [158, 377] on select "BHARTI [PERSON_NAME] Dingg GAYATRI [PERSON_NAME] [PERSON_NAME] REKHA REVIVAL RI…" at bounding box center [155, 382] width 144 height 26
select select "93516"
click at [152, 342] on td "[PERSON_NAME]" at bounding box center [155, 341] width 163 height 37
select select "76730"
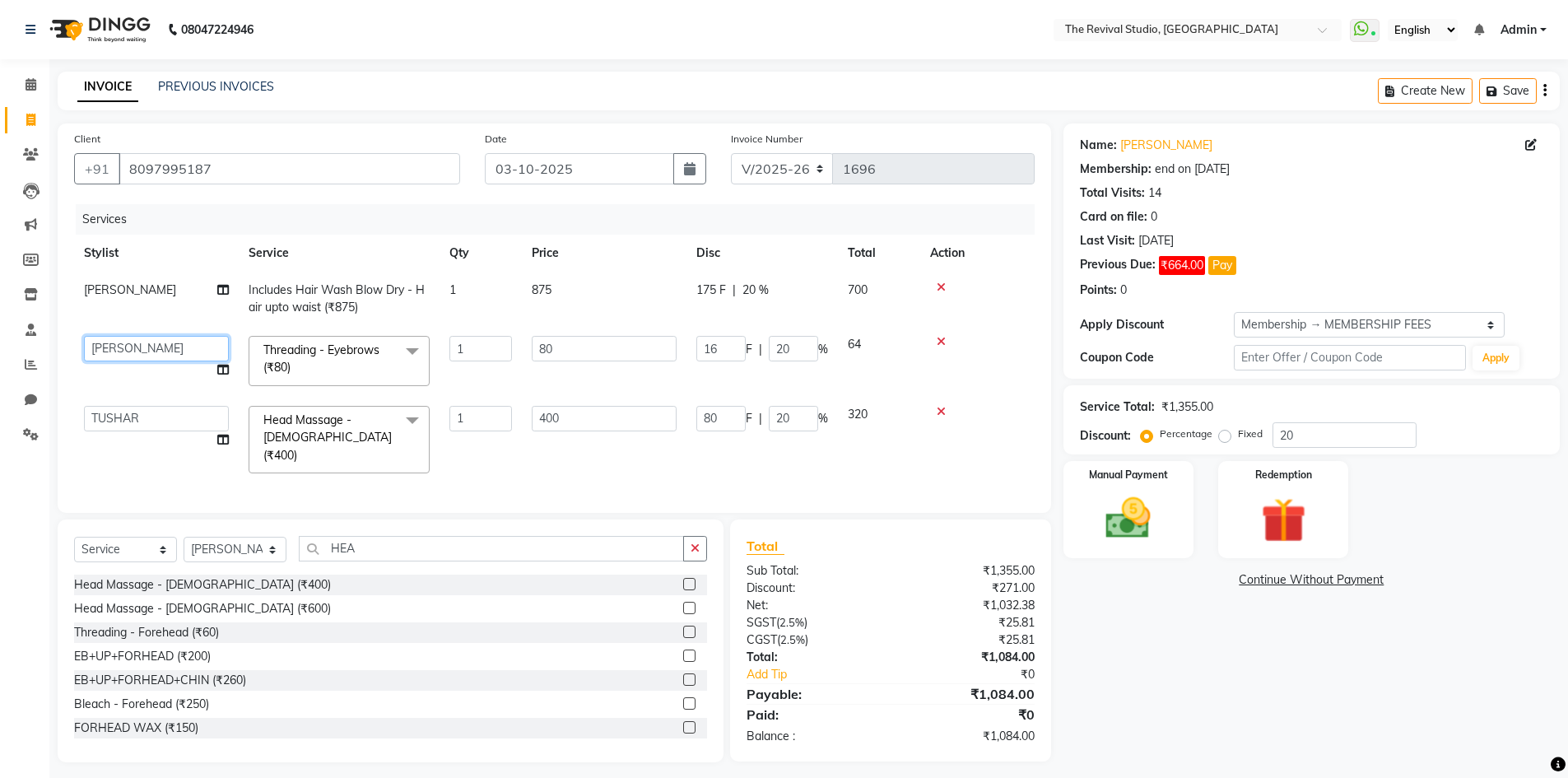
click at [153, 345] on select "BHARTI [PERSON_NAME] Dingg GAYATRI [PERSON_NAME] [PERSON_NAME] REKHA REVIVAL RI…" at bounding box center [157, 349] width 145 height 26
select select "76738"
click at [226, 292] on icon at bounding box center [223, 290] width 11 height 11
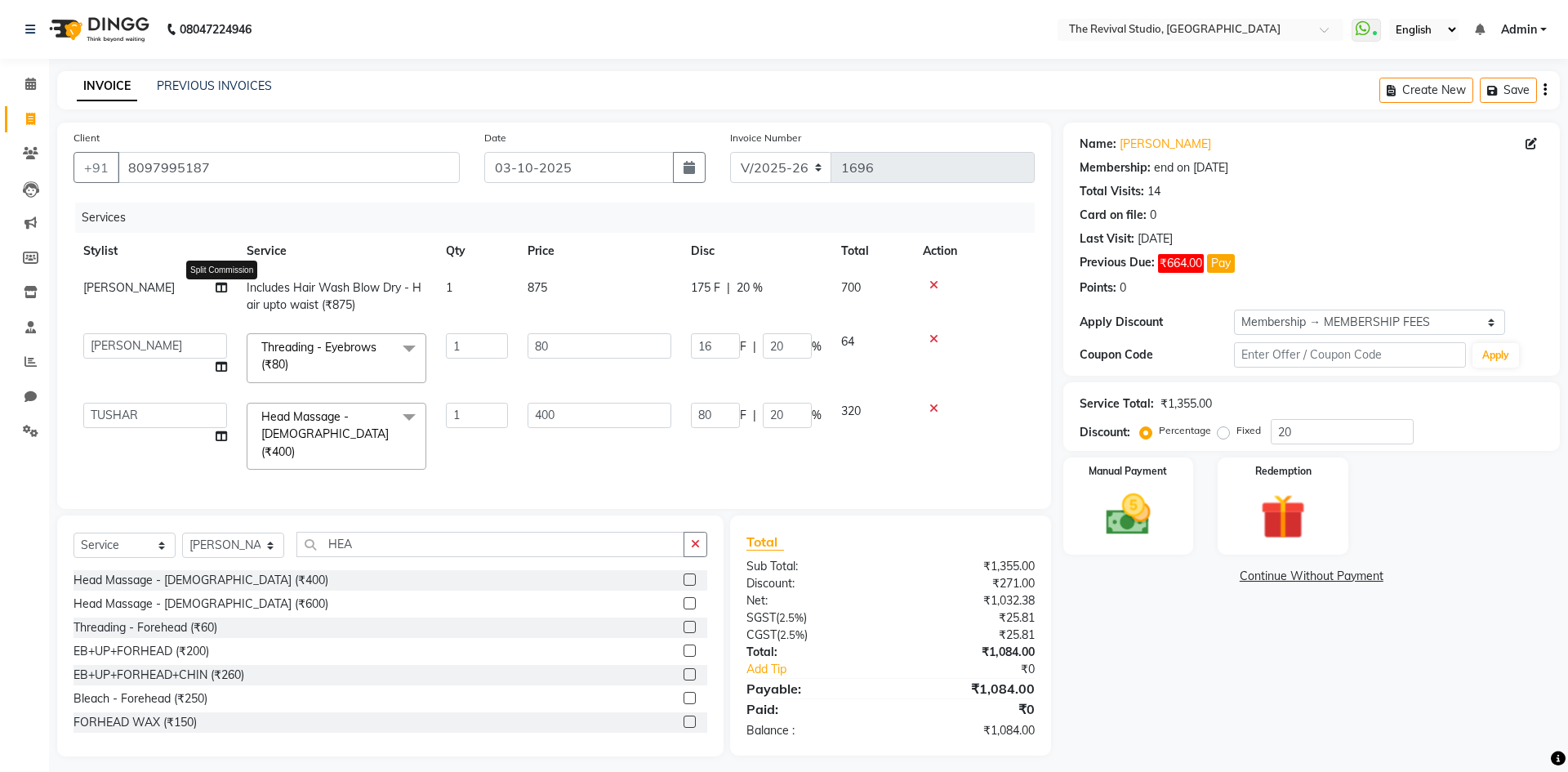
select select "76730"
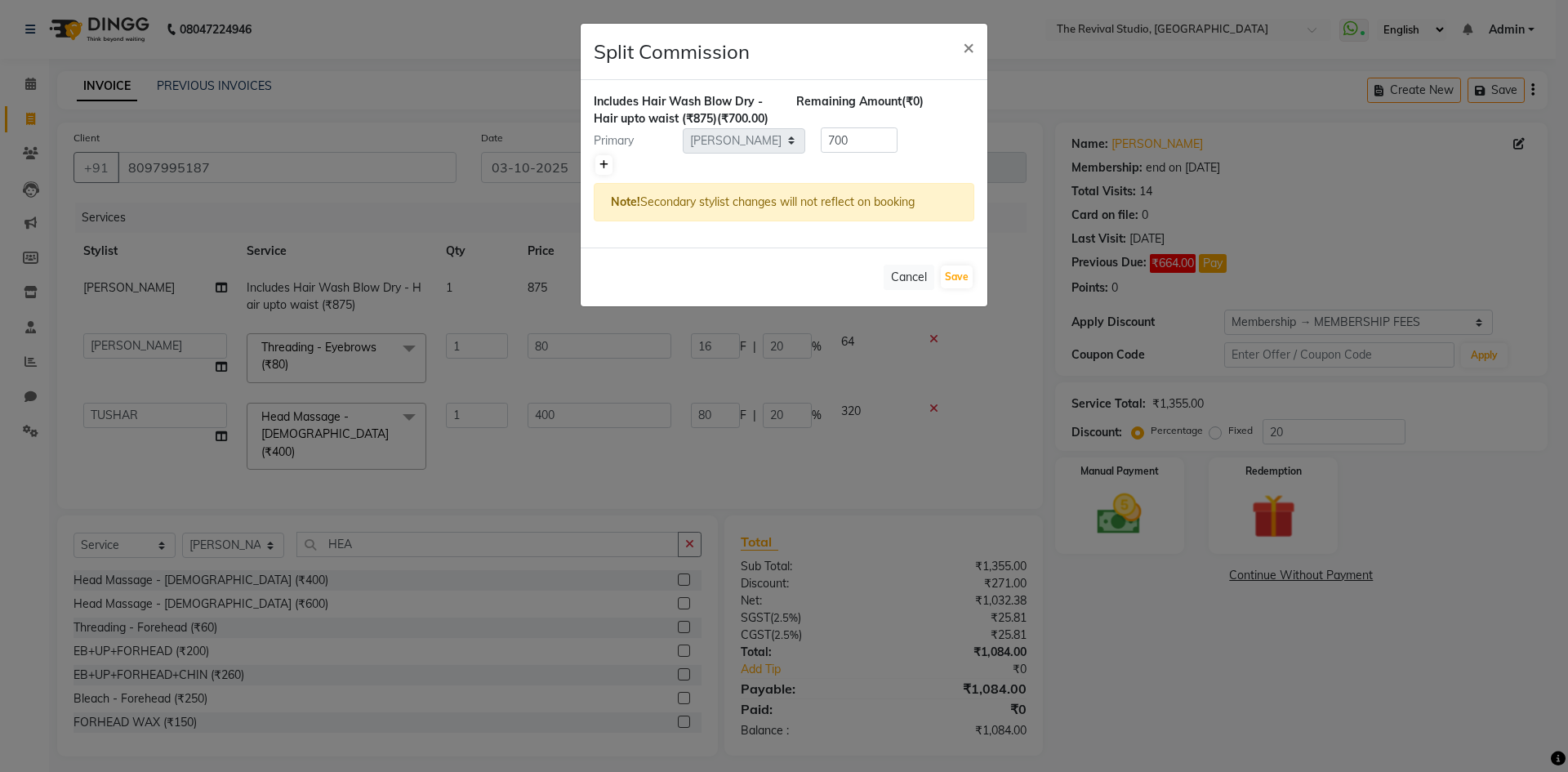
click at [611, 175] on link at bounding box center [604, 165] width 17 height 20
type input "350"
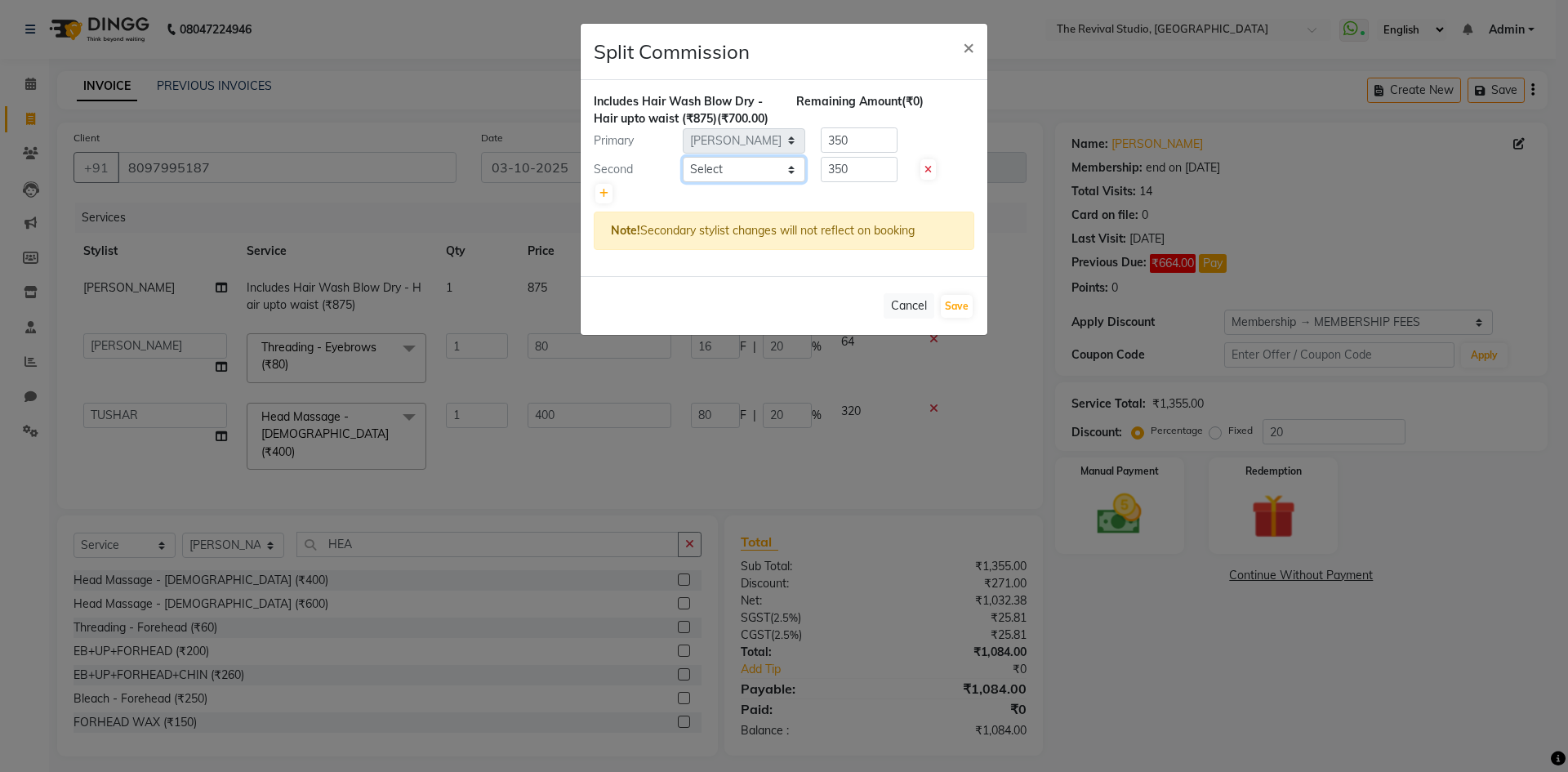
click at [747, 182] on select "Select BHARTI [PERSON_NAME] Dingg GAYATRI [PERSON_NAME] [PERSON_NAME] REKHA REV…" at bounding box center [743, 169] width 122 height 26
select select "93516"
click at [683, 175] on select "Select BHARTI [PERSON_NAME] Dingg GAYATRI [PERSON_NAME] [PERSON_NAME] REKHA REV…" at bounding box center [743, 169] width 122 height 26
click at [955, 318] on button "Save" at bounding box center [957, 306] width 32 height 23
select select "Select"
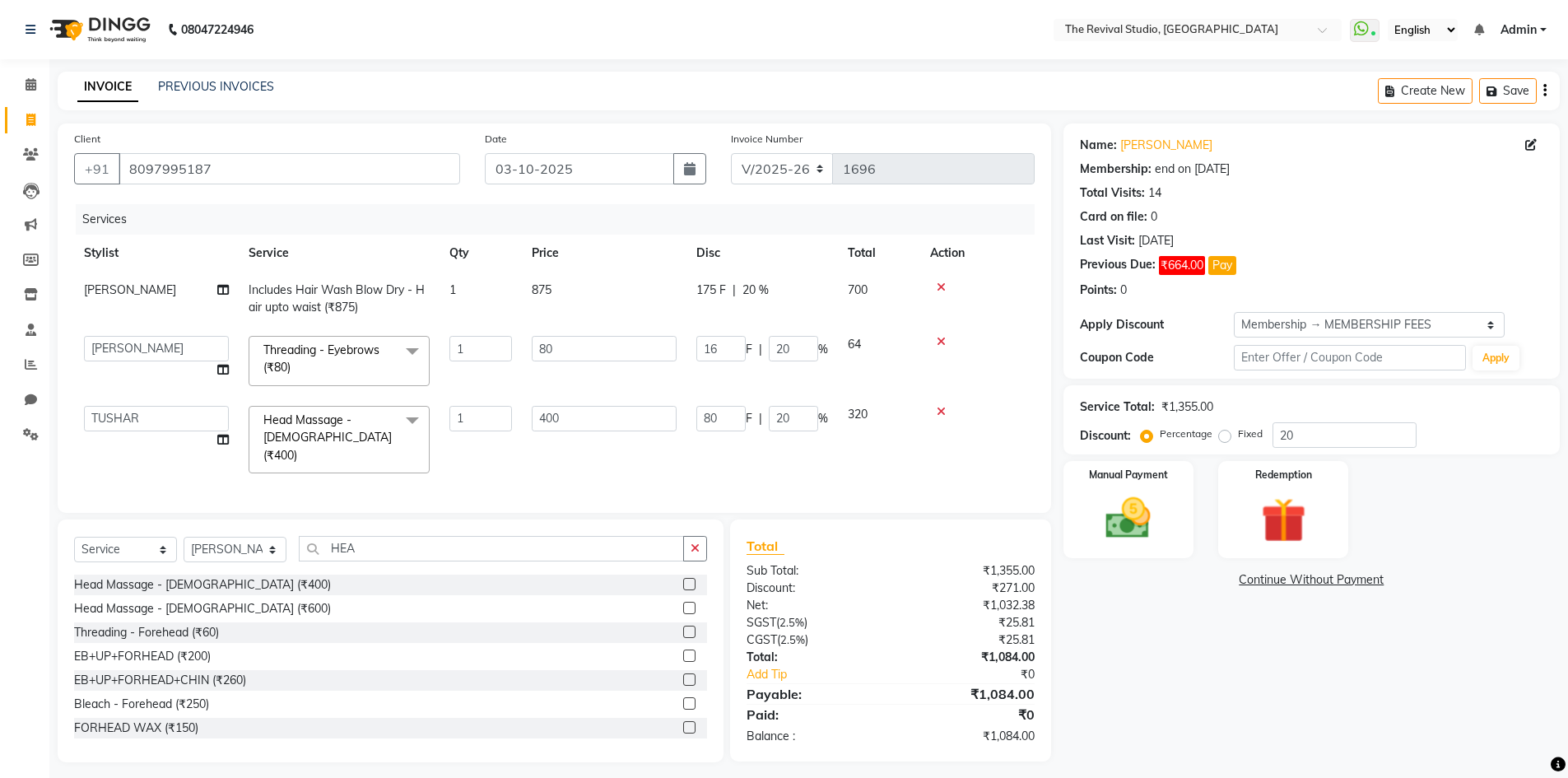
click at [1192, 724] on div "Name: [PERSON_NAME] Membership: end on [DATE] Total Visits: 14 Card on file: 0 …" at bounding box center [1318, 443] width 508 height 639
click at [1515, 92] on button "Save" at bounding box center [1508, 91] width 57 height 26
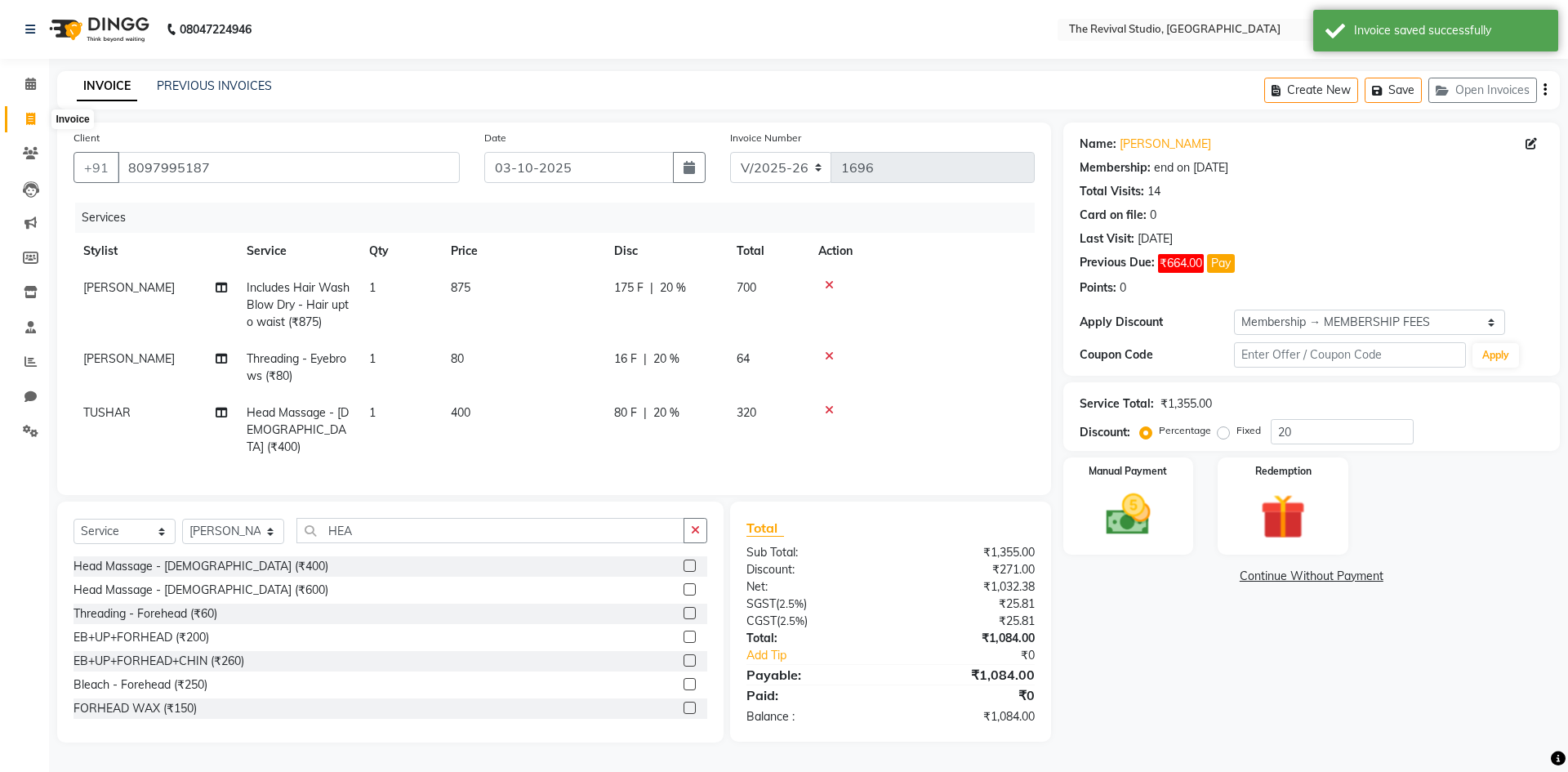
click at [36, 120] on span at bounding box center [30, 119] width 28 height 19
select select "7991"
select select "service"
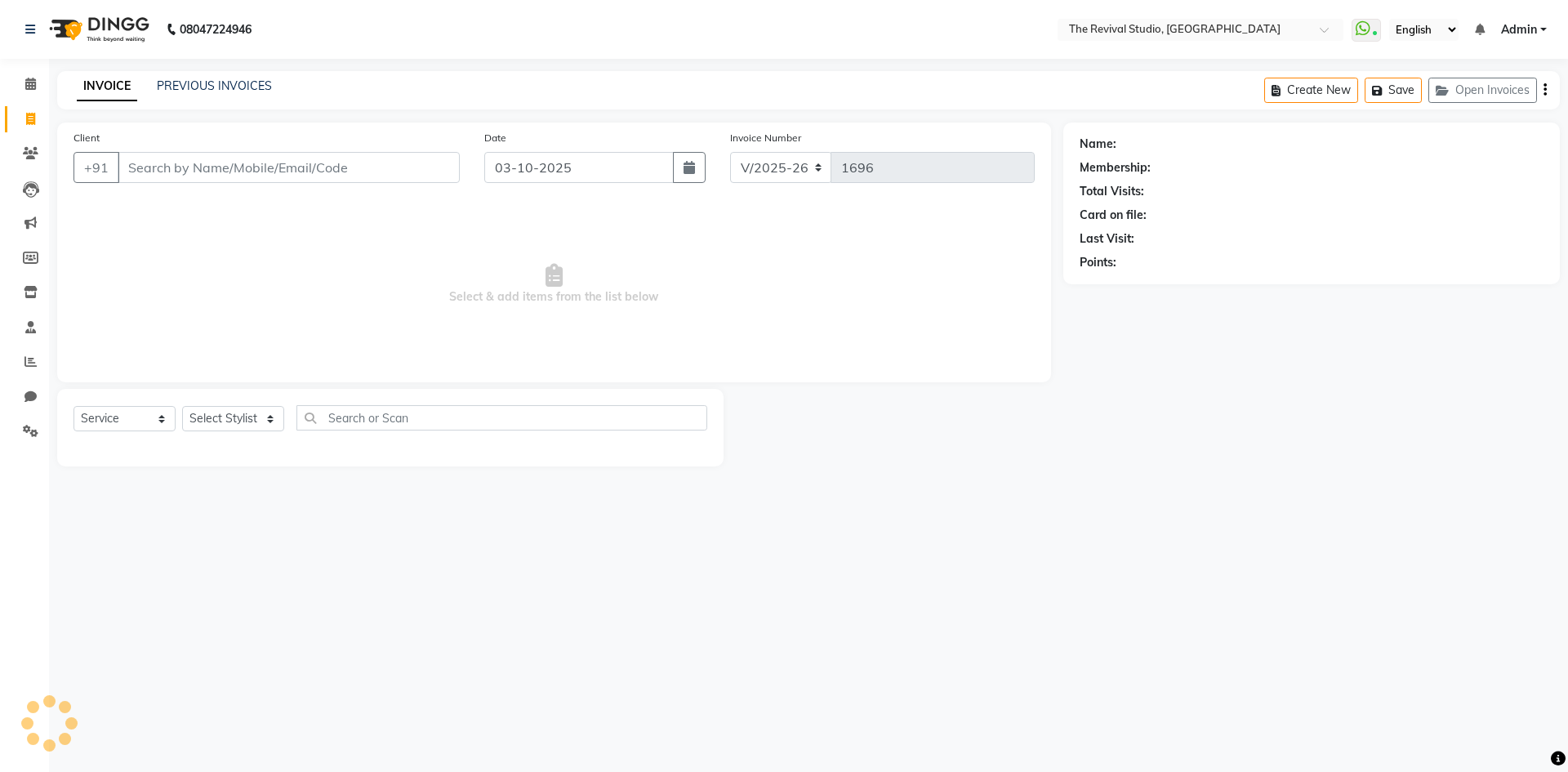
drag, startPoint x: 897, startPoint y: 511, endPoint x: 1070, endPoint y: 653, distance: 223.8
click at [902, 512] on div "08047224946 Select Location × The Revival Studio, Thane West WhatsApp Status ✕ …" at bounding box center [784, 386] width 1568 height 772
click at [1490, 85] on button "Open Invoices" at bounding box center [1483, 90] width 109 height 26
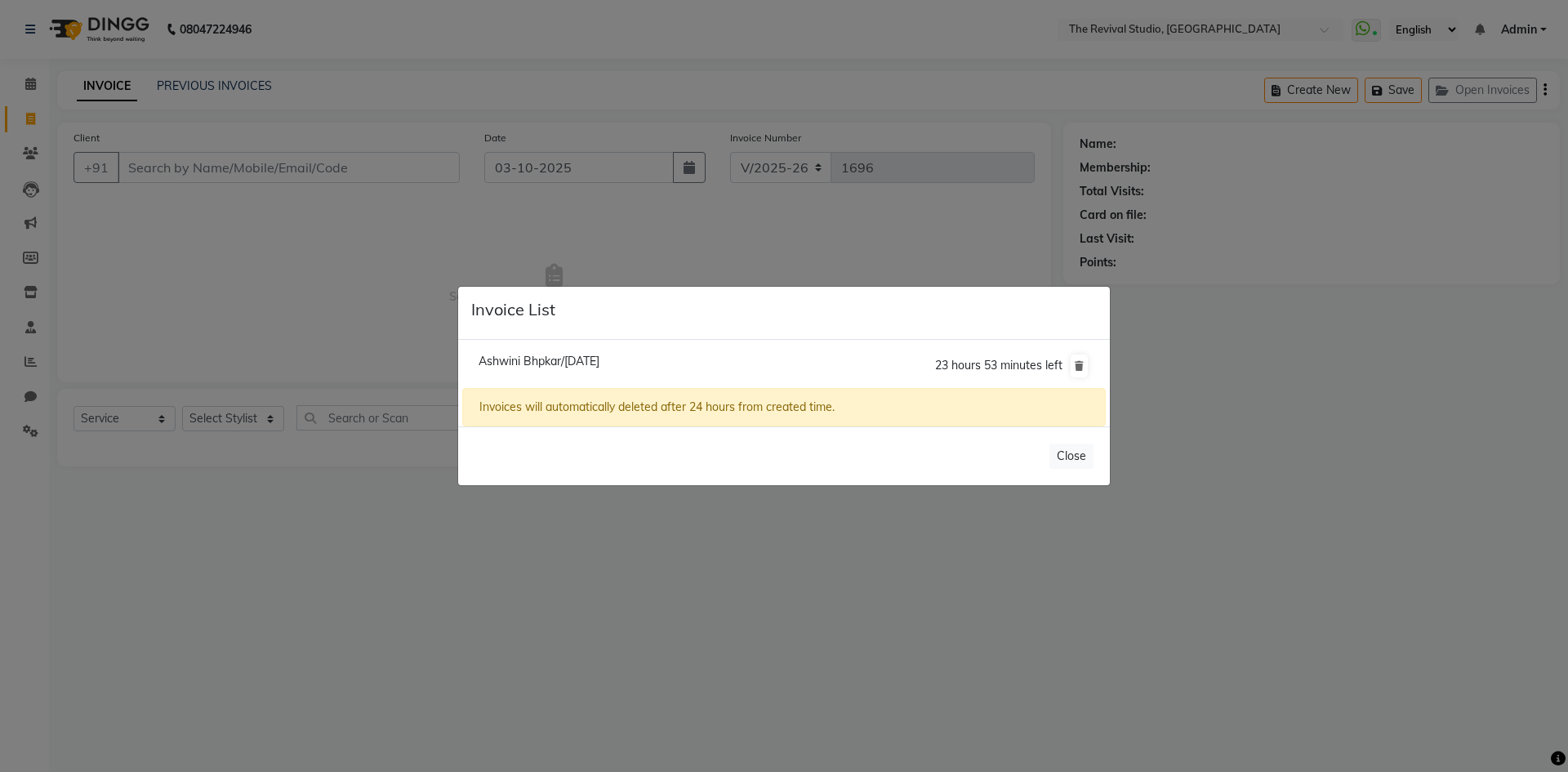
click at [581, 357] on span "Ashwini Bhpkar/[DATE]" at bounding box center [539, 361] width 121 height 15
type input "8097995187"
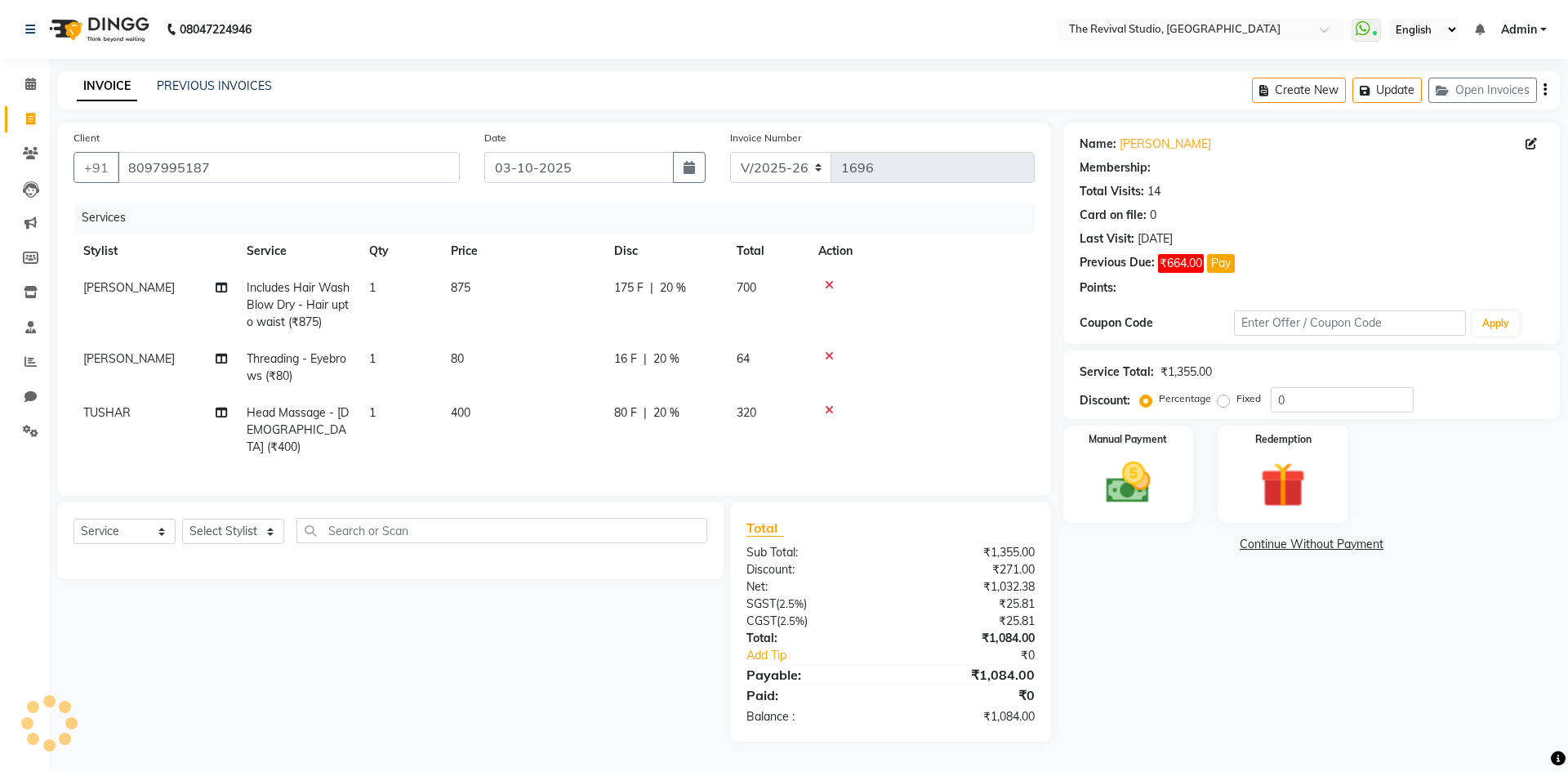
type input "20"
select select "1: Object"
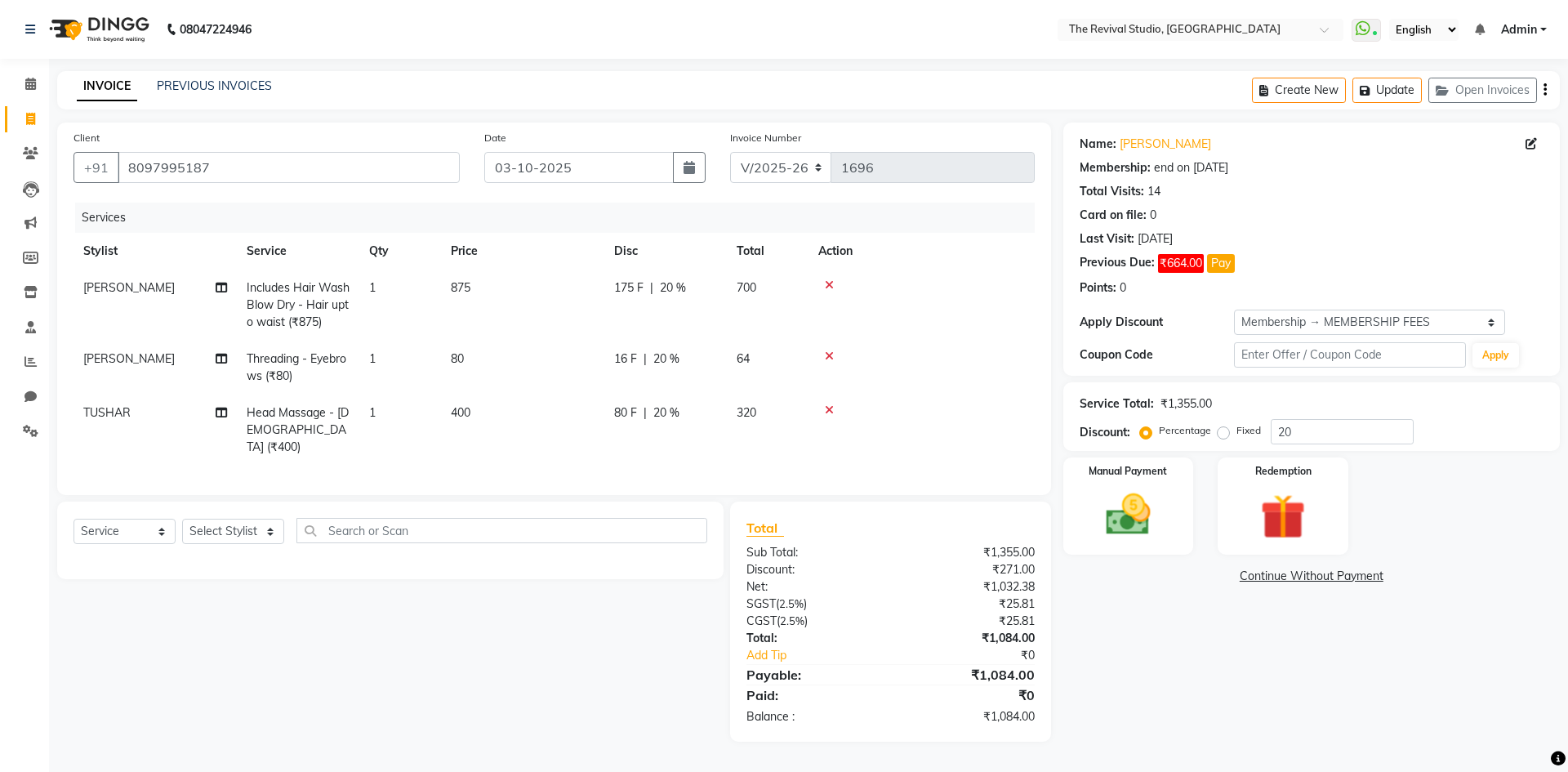
click at [1138, 658] on div "Name: [PERSON_NAME] Membership: end on [DATE] Total Visits: 14 Card on file: 0 …" at bounding box center [1318, 432] width 509 height 619
click at [1314, 576] on link "Continue Without Payment" at bounding box center [1311, 577] width 490 height 17
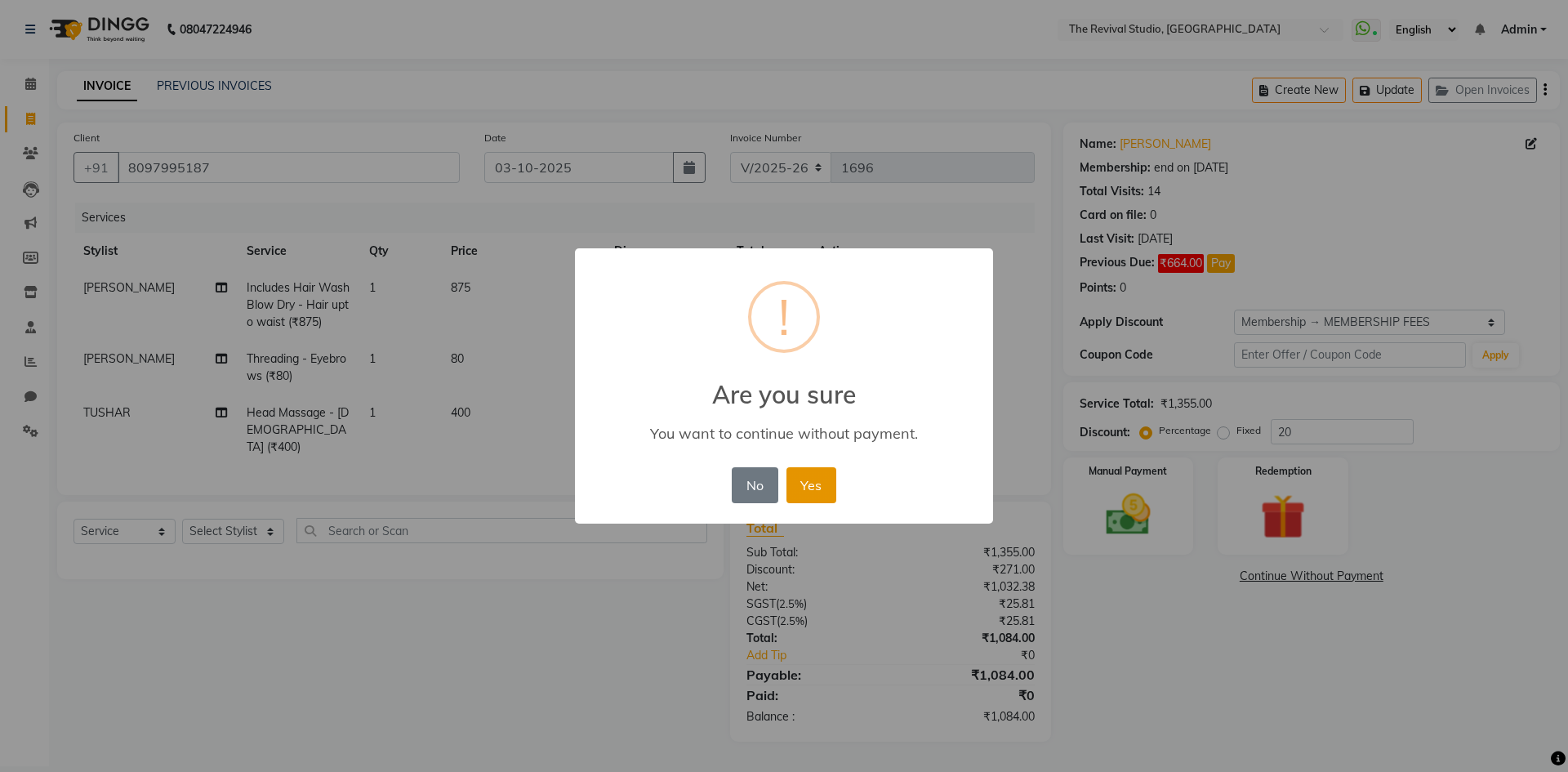
click at [824, 484] on button "Yes" at bounding box center [811, 486] width 50 height 36
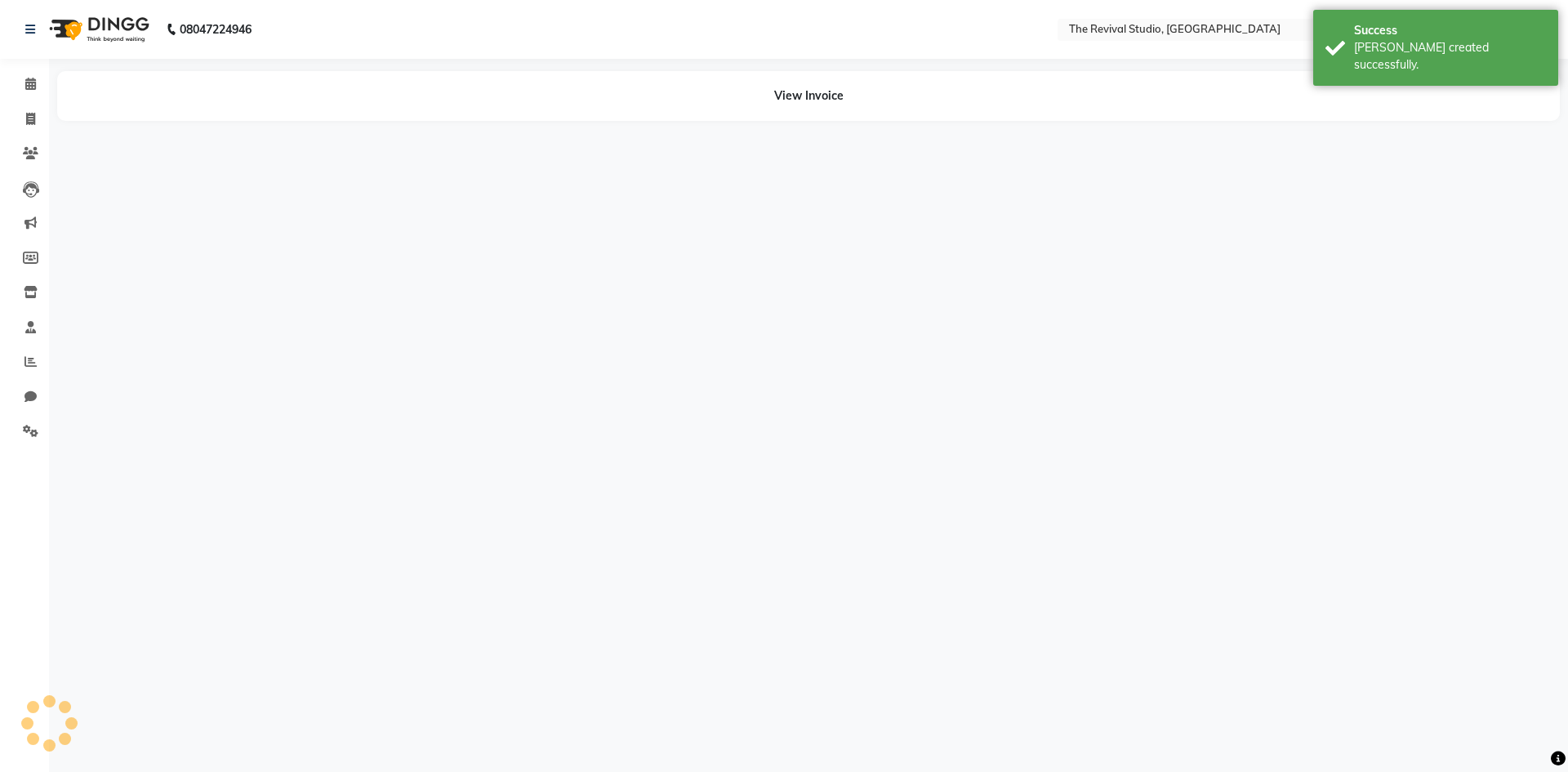
select select "76730"
select select "93516"
select select "76738"
select select "93516"
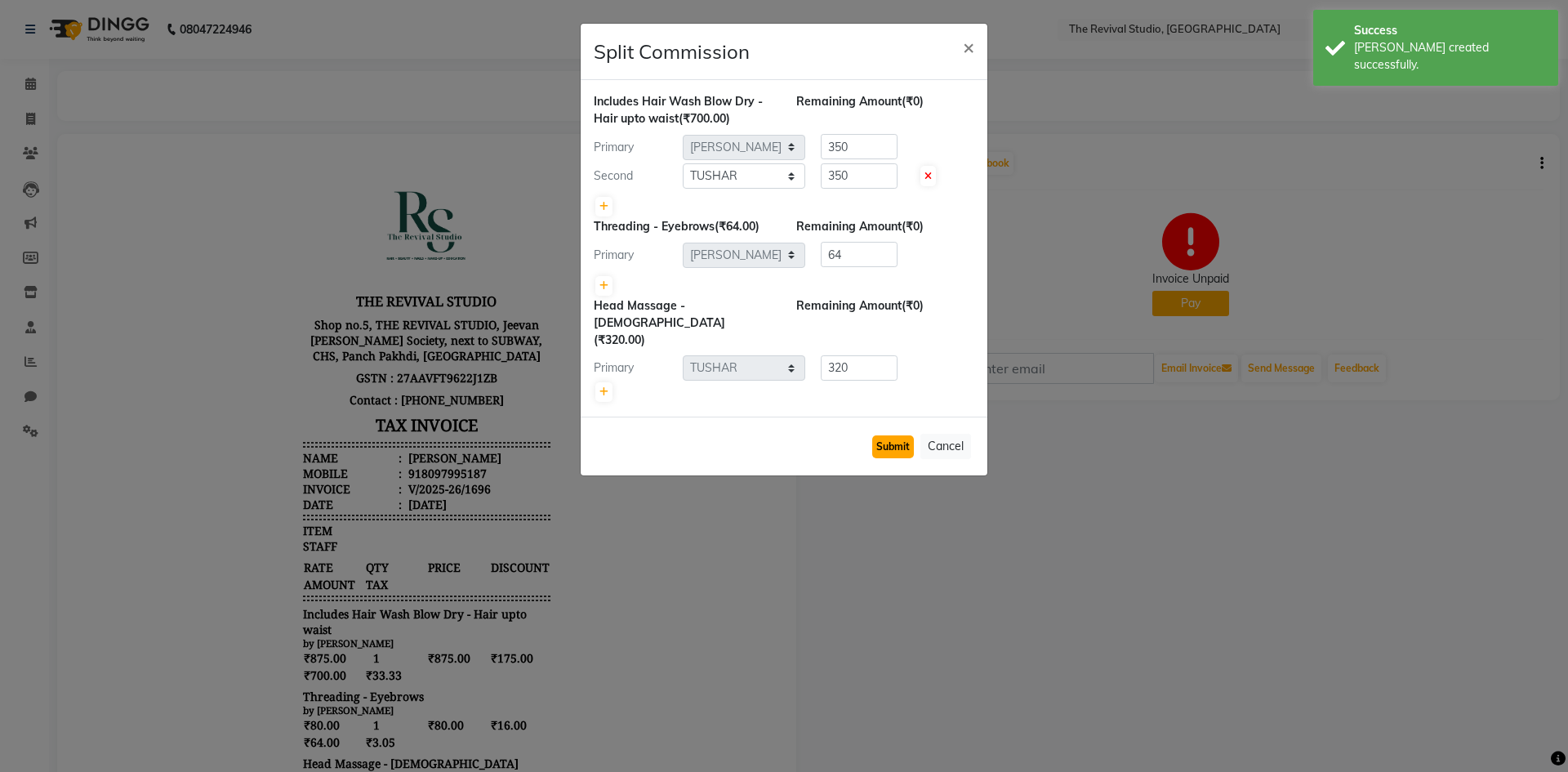
click at [895, 435] on button "Submit" at bounding box center [893, 447] width 42 height 23
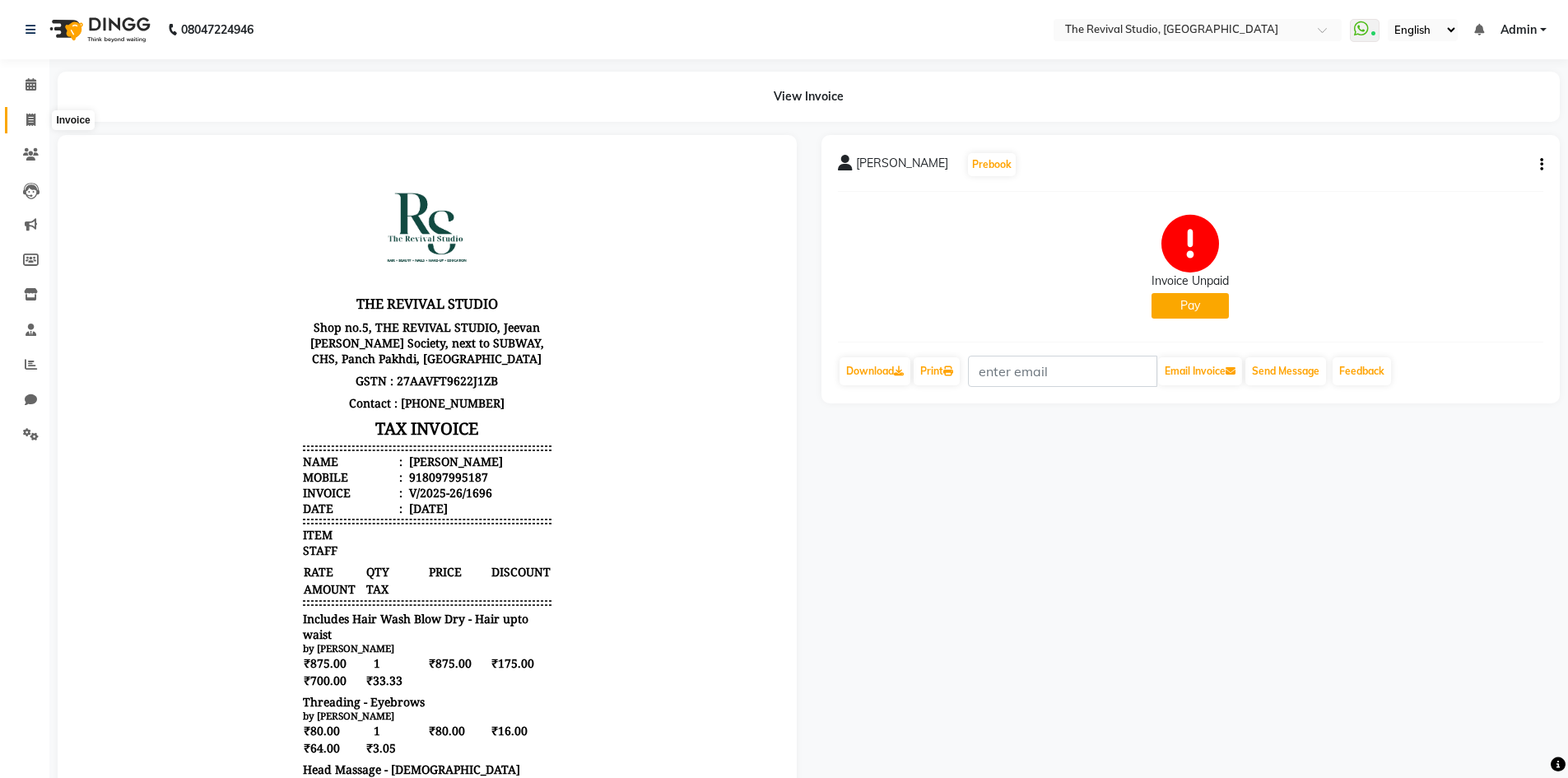
click at [32, 117] on icon at bounding box center [31, 119] width 9 height 12
select select "7991"
select select "service"
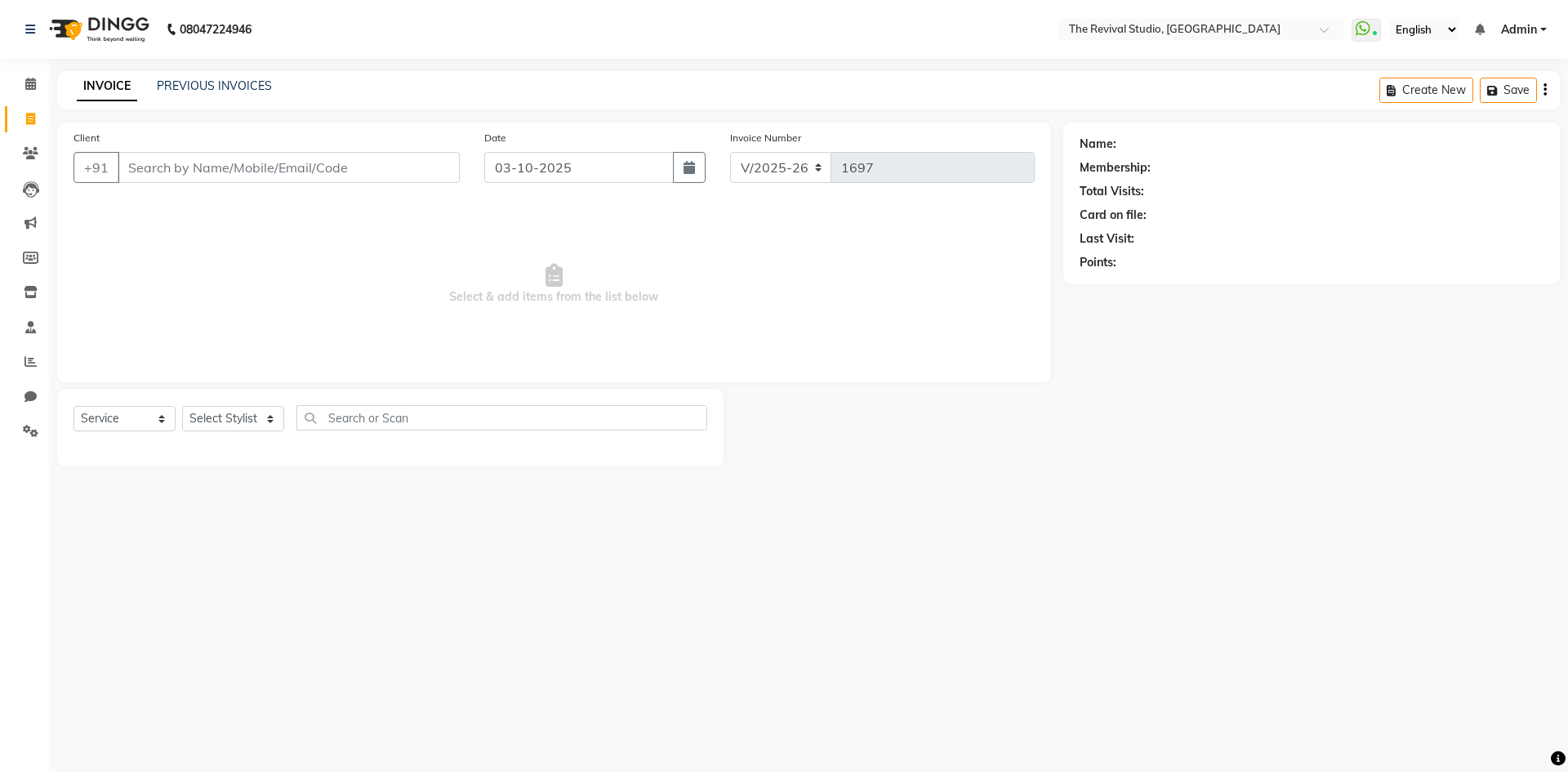
drag, startPoint x: 631, startPoint y: 304, endPoint x: 634, endPoint y: 291, distance: 13.3
click at [632, 303] on span "Select & add items from the list below" at bounding box center [555, 285] width 961 height 163
click at [562, 505] on div "08047224946 Select Location × The Revival Studio, Thane West WhatsApp Status ✕ …" at bounding box center [784, 386] width 1568 height 772
click at [32, 86] on icon at bounding box center [30, 83] width 10 height 12
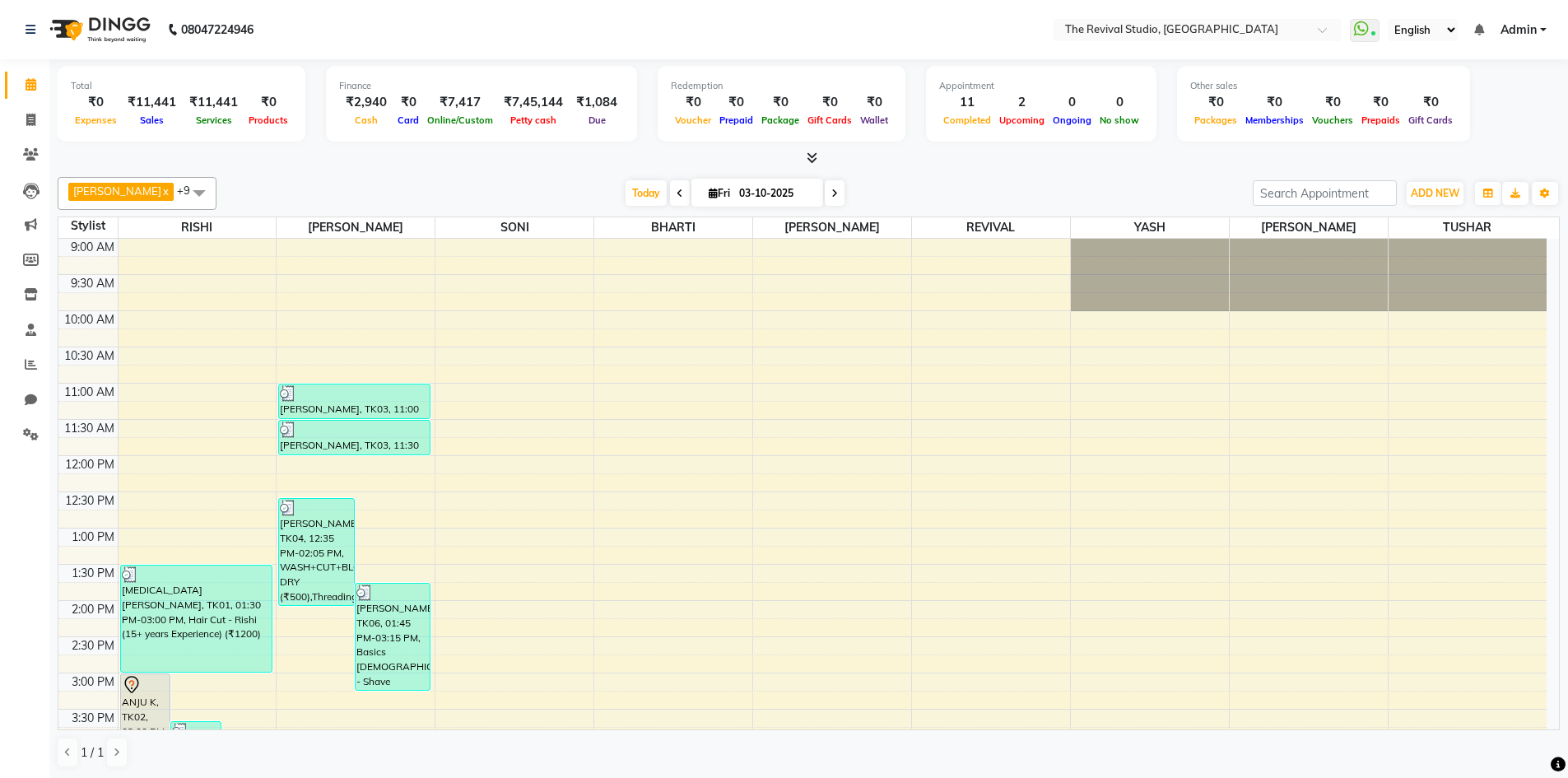
click at [754, 190] on input "03-10-2025" at bounding box center [776, 194] width 82 height 25
select select "10"
select select "2025"
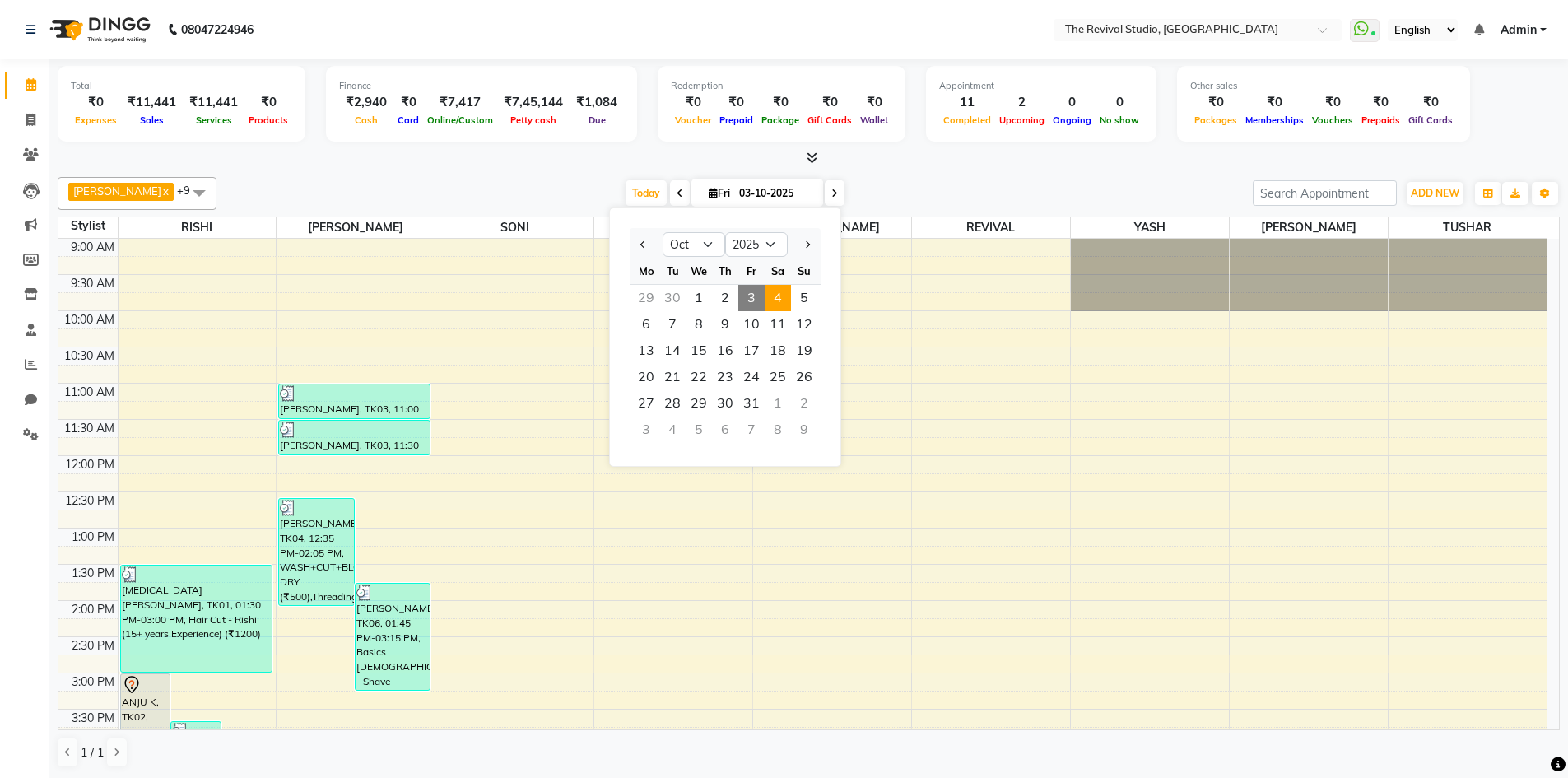
click at [777, 292] on span "4" at bounding box center [778, 298] width 27 height 27
type input "04-10-2025"
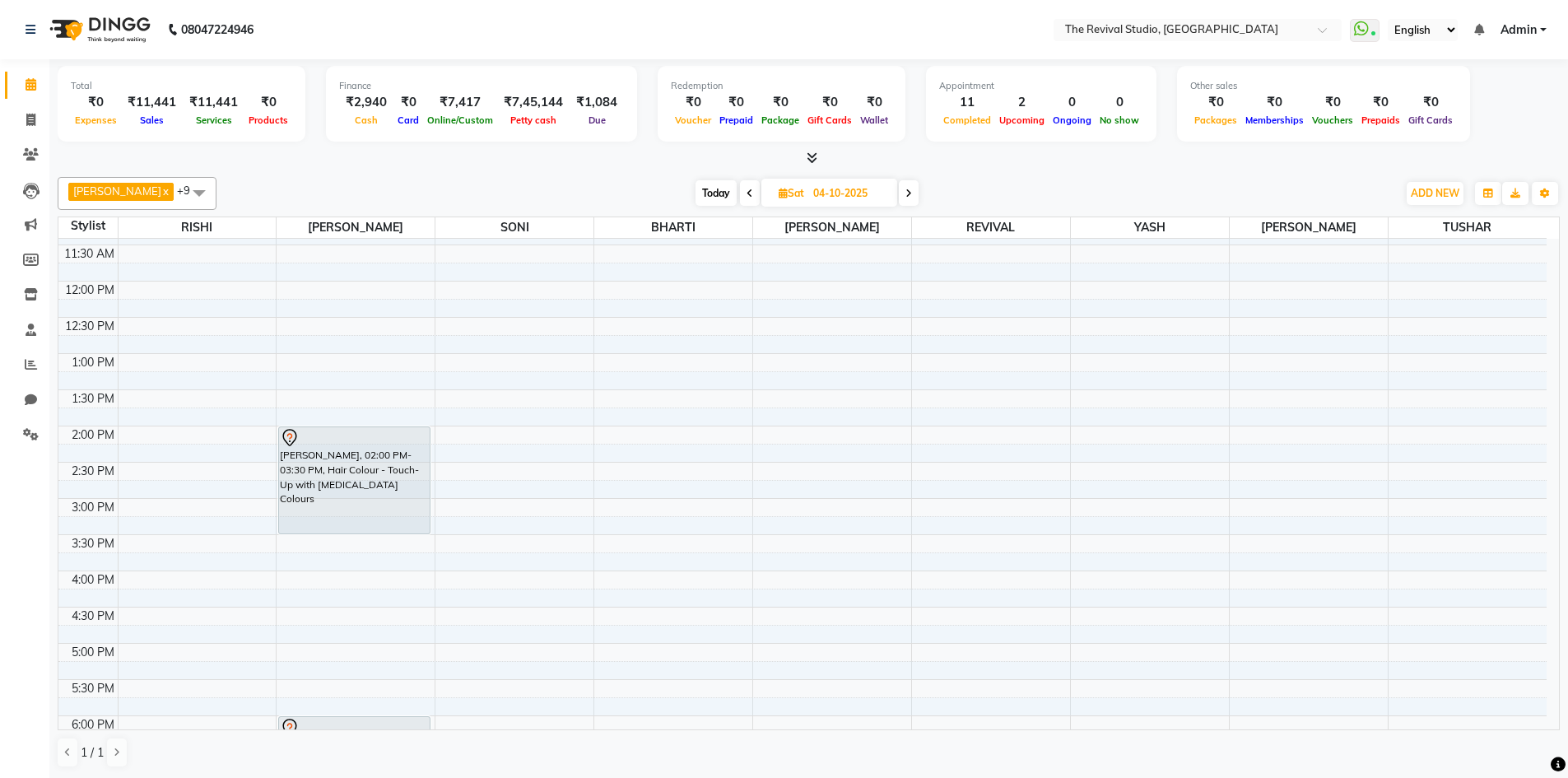
scroll to position [247, 0]
